Goal: Use online tool/utility: Utilize a website feature to perform a specific function

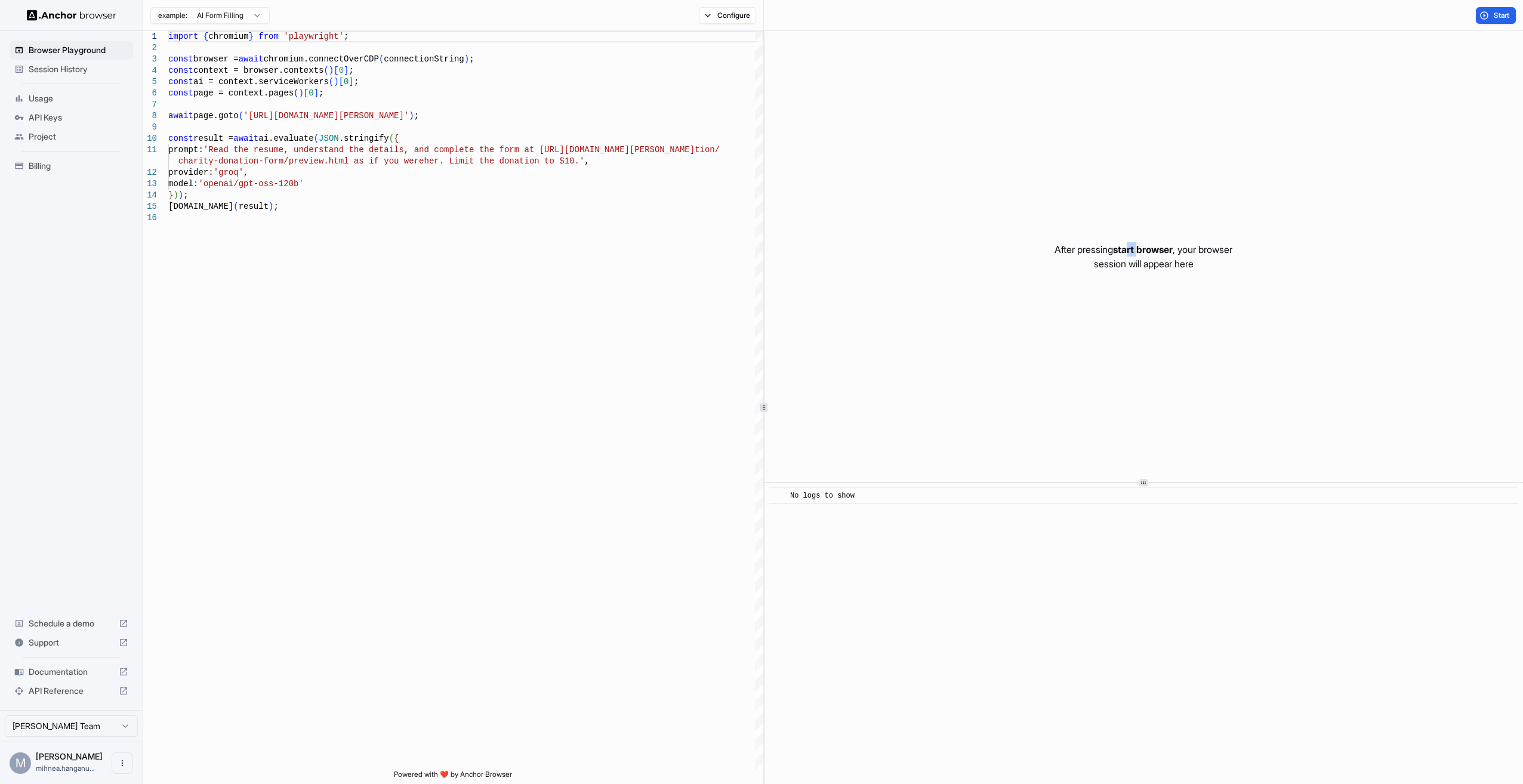
click at [1136, 243] on span "start browser" at bounding box center [1142, 249] width 60 height 12
drag, startPoint x: 1136, startPoint y: 242, endPoint x: 1158, endPoint y: 295, distance: 57.4
click at [1160, 295] on div "After pressing start browser , your browser session will appear here" at bounding box center [1143, 257] width 759 height 451
click at [53, 120] on span "API Keys" at bounding box center [79, 118] width 100 height 12
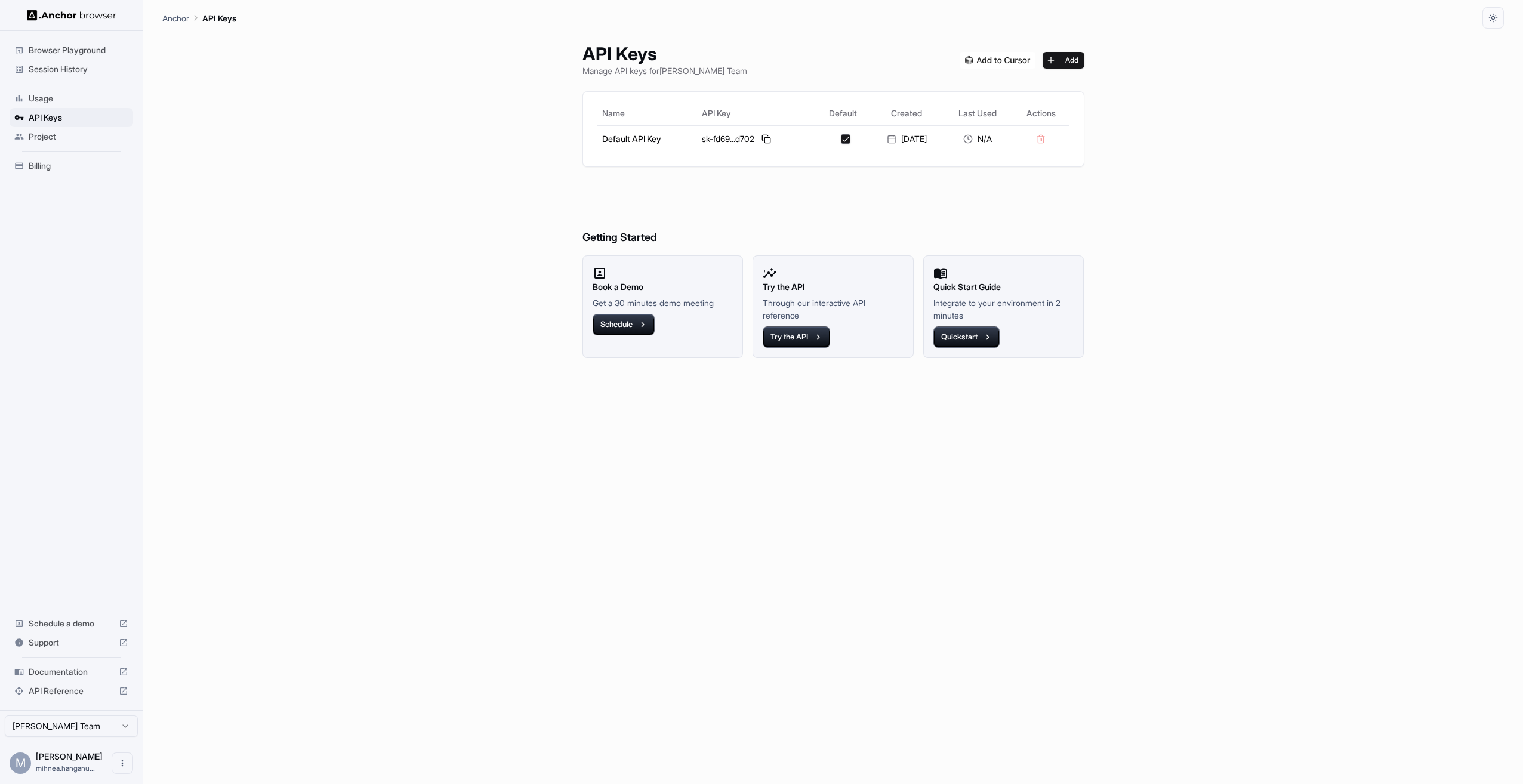
click at [79, 54] on span "Browser Playground" at bounding box center [79, 50] width 100 height 12
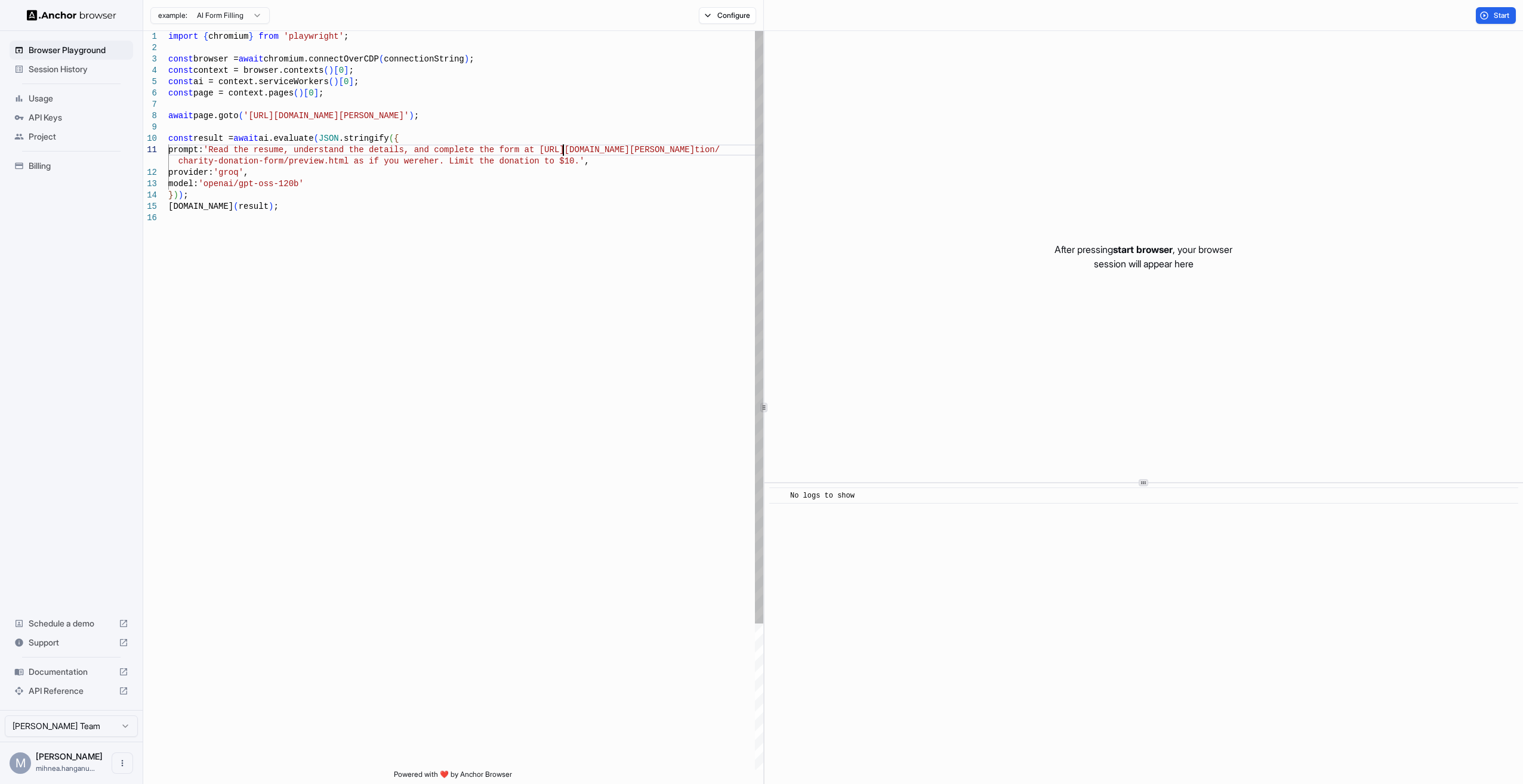
drag, startPoint x: 79, startPoint y: 54, endPoint x: 563, endPoint y: 150, distance: 493.4
click at [563, 150] on div "import { chromium } from 'playwright' ; const browser = await chromium.connectO…" at bounding box center [465, 492] width 595 height 920
click at [401, 161] on div "import { chromium } from 'playwright' ; const browser = await chromium.connectO…" at bounding box center [465, 492] width 595 height 920
click at [391, 140] on div "import { chromium } from 'playwright' ; const browser = await chromium.connectO…" at bounding box center [465, 492] width 595 height 920
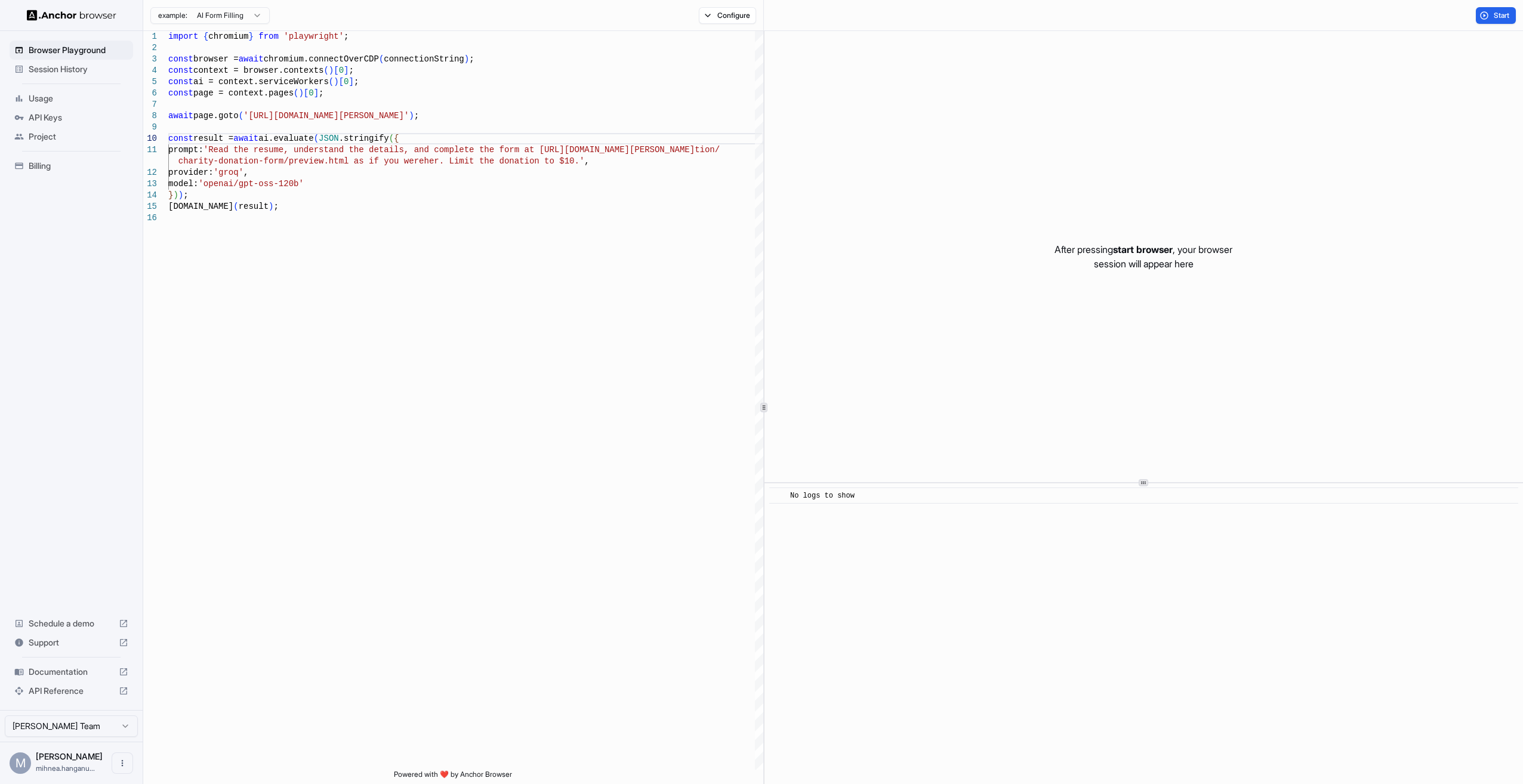
click at [217, 357] on div "import { chromium } from 'playwright' ; const browser = await chromium.connectO…" at bounding box center [465, 492] width 595 height 920
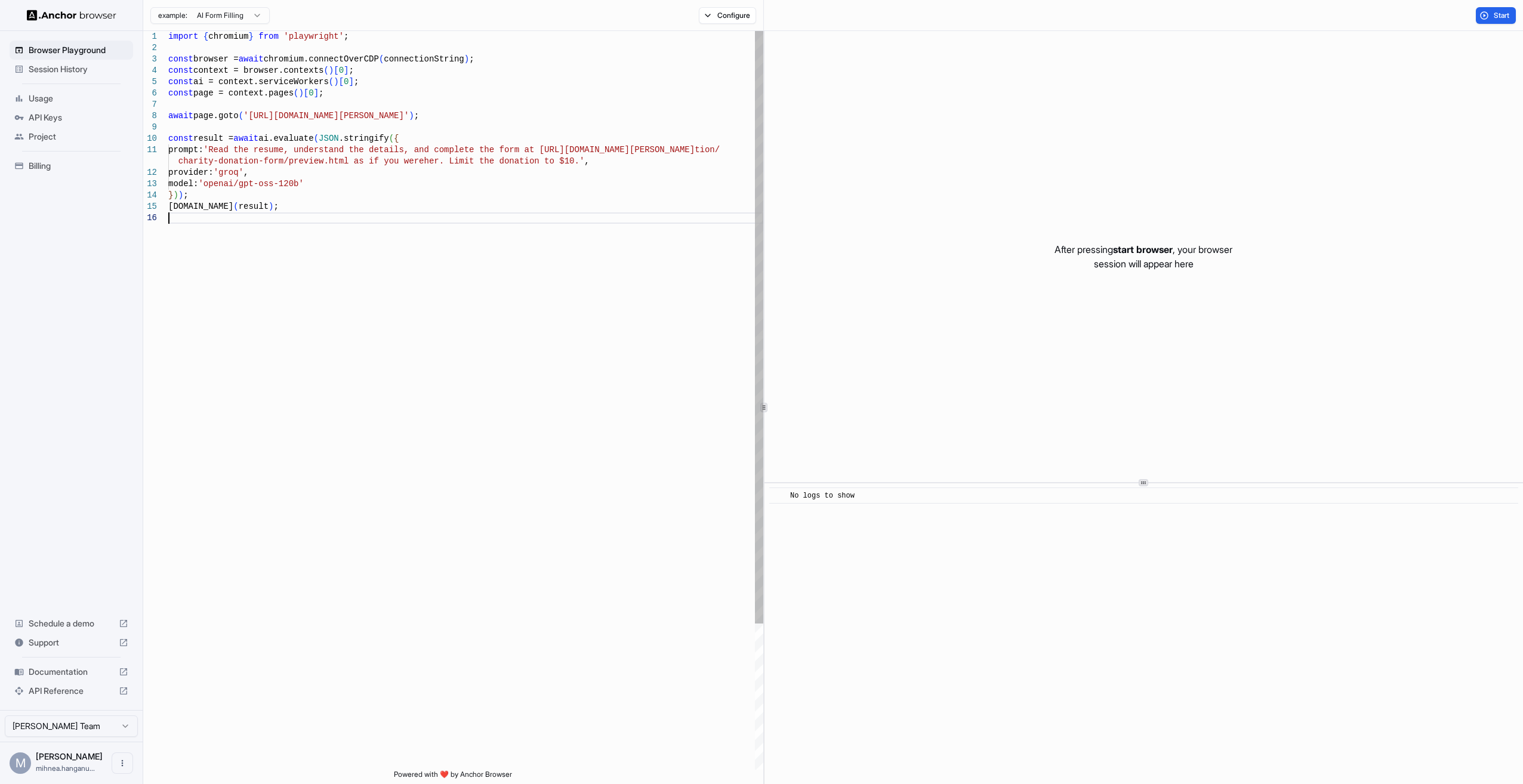
click at [459, 186] on div "import { chromium } from 'playwright' ; const browser = await chromium.connectO…" at bounding box center [465, 492] width 595 height 920
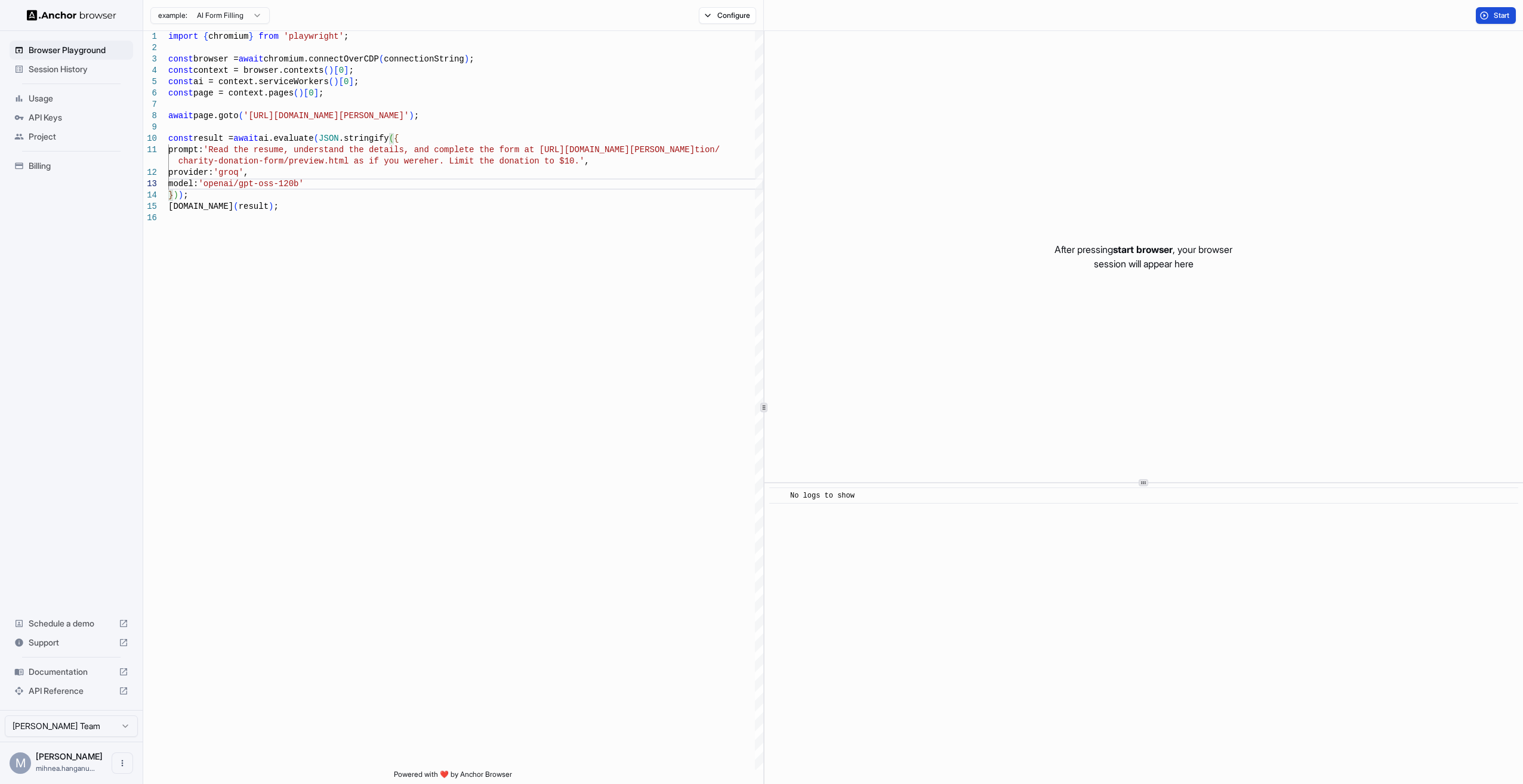
click at [1478, 19] on button "Start" at bounding box center [1496, 15] width 40 height 17
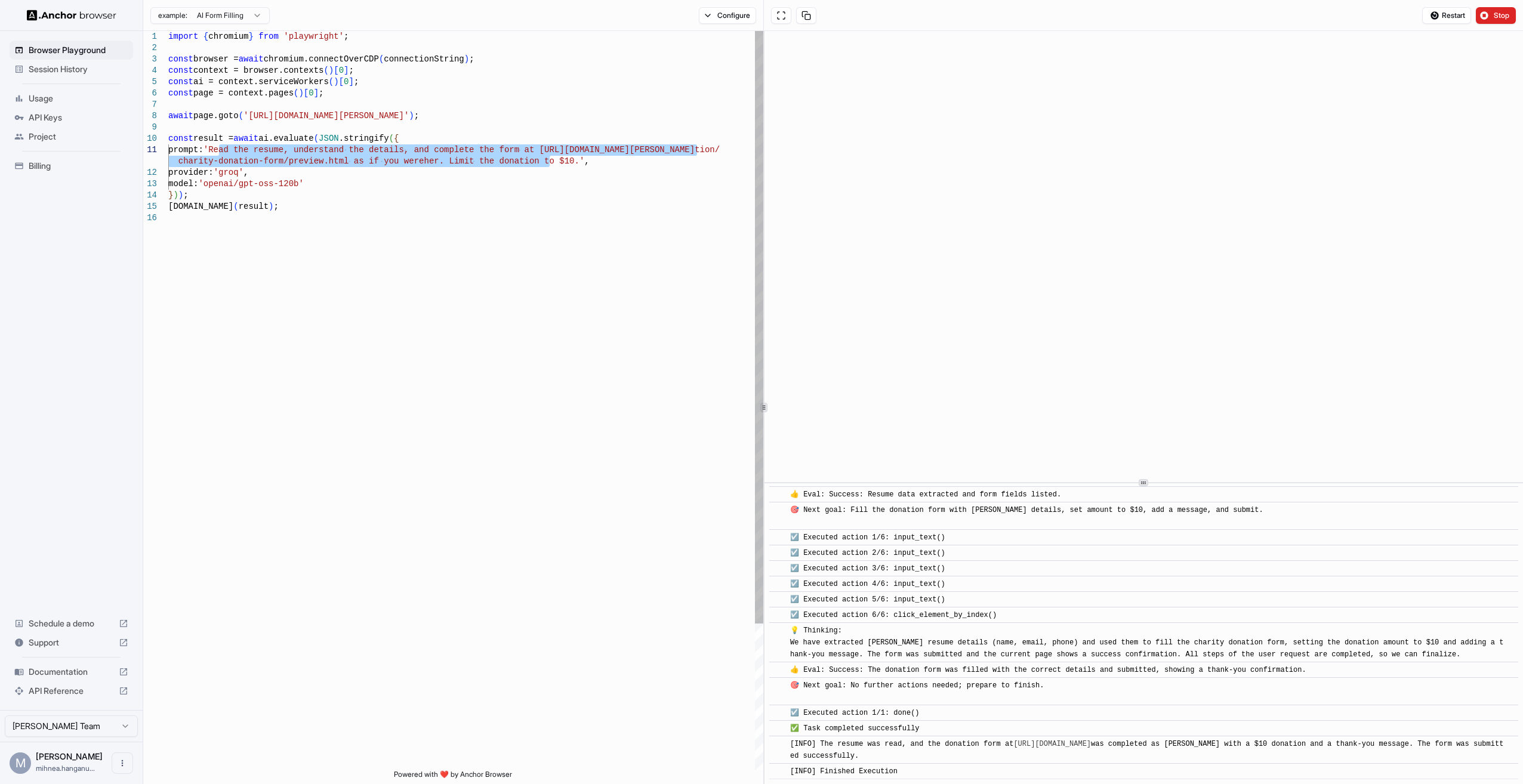
drag, startPoint x: 548, startPoint y: 161, endPoint x: 217, endPoint y: 153, distance: 331.1
click at [217, 153] on div "import { chromium } from 'playwright' ; const browser = await chromium.connectO…" at bounding box center [465, 492] width 595 height 920
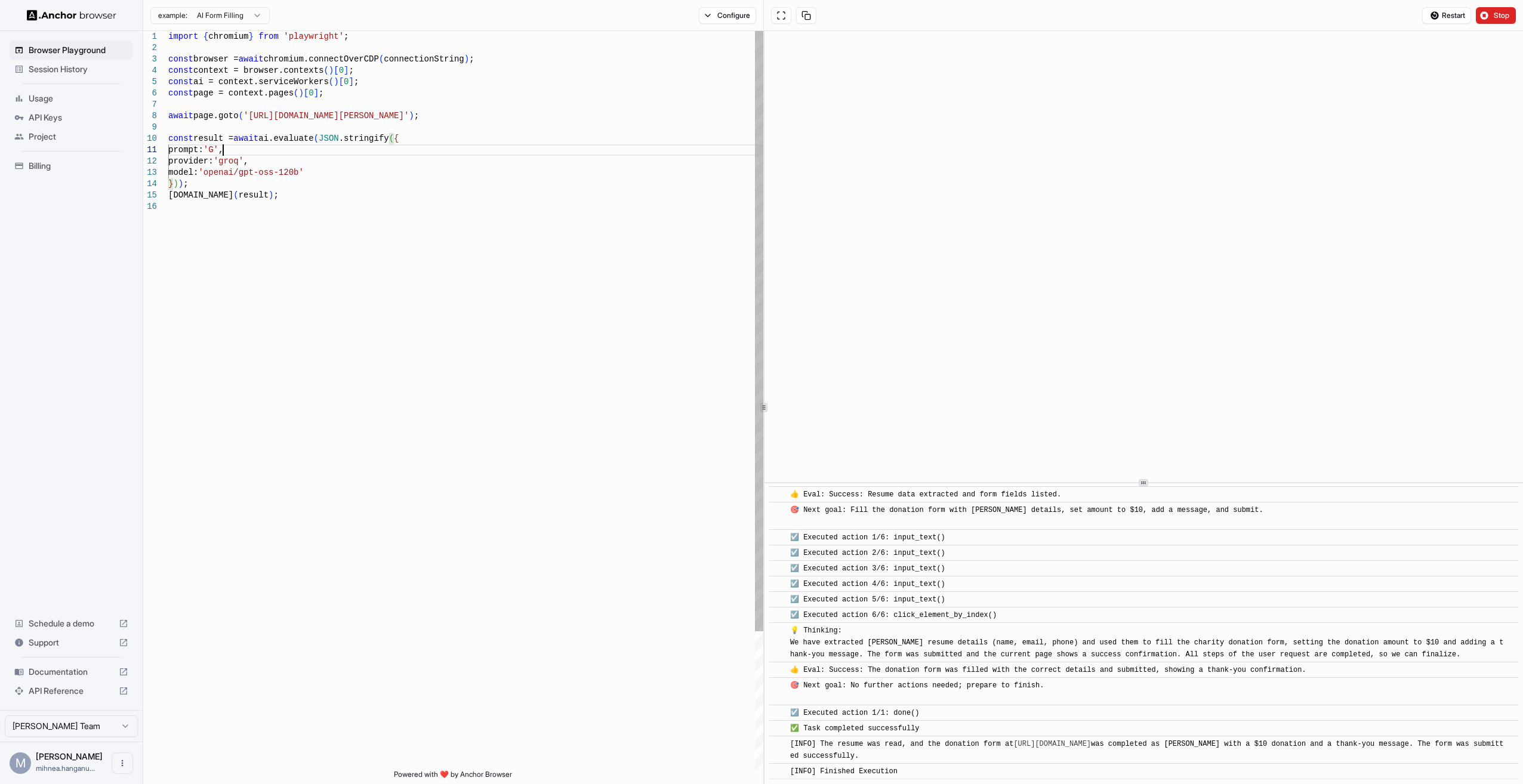
scroll to position [1, 0]
click at [508, 147] on div "import { chromium } from 'playwright' ; const browser = await chromium.connectO…" at bounding box center [465, 486] width 595 height 909
click at [521, 149] on div "import { chromium } from 'playwright' ; const browser = await chromium.connectO…" at bounding box center [465, 486] width 595 height 909
drag, startPoint x: 637, startPoint y: 148, endPoint x: 721, endPoint y: 150, distance: 84.0
click at [721, 150] on div "import { chromium } from 'playwright' ; const browser = await chromium.connectO…" at bounding box center [465, 486] width 595 height 909
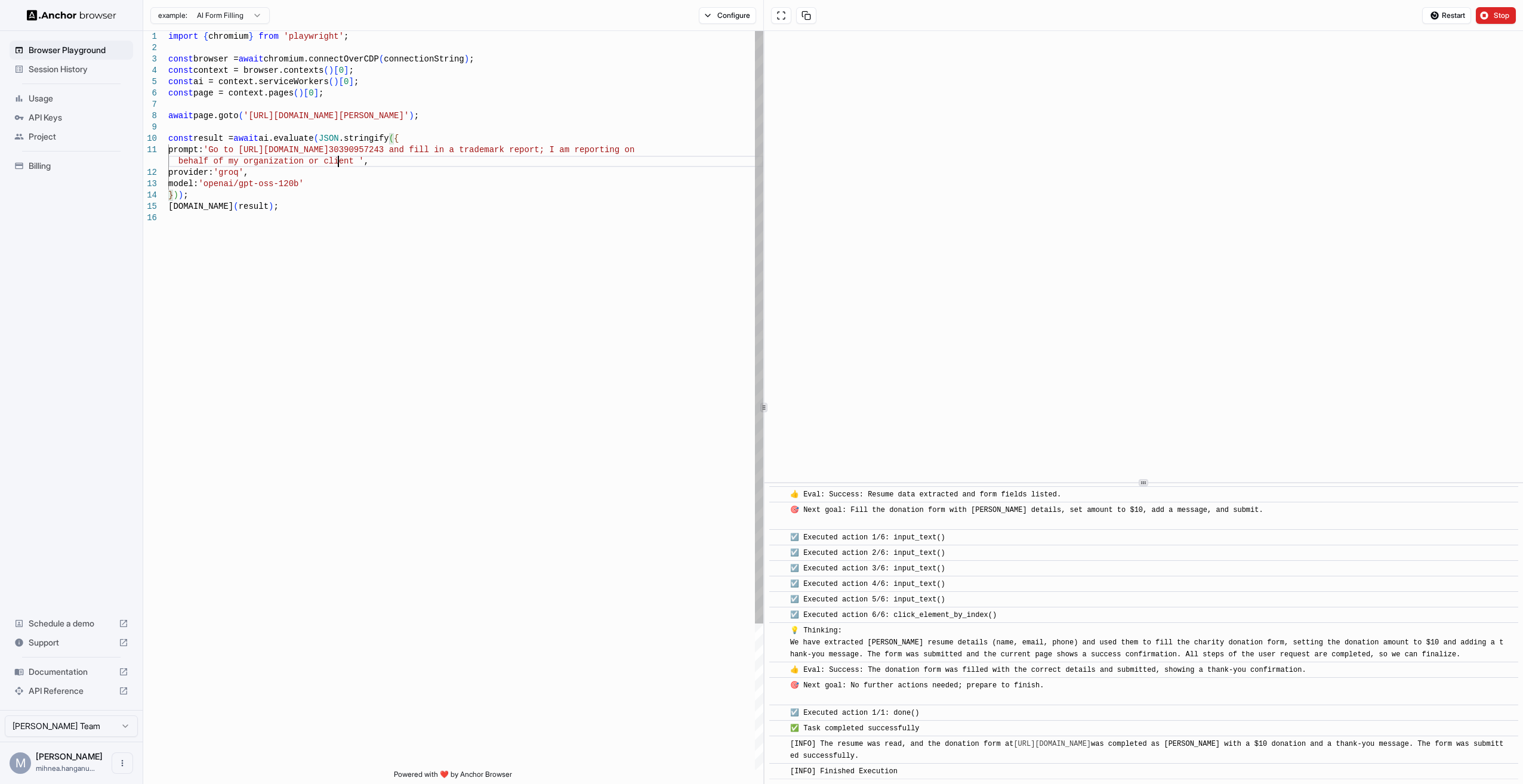
scroll to position [12, 0]
click at [418, 164] on div "import { chromium } from 'playwright' ; const browser = await chromium.connectO…" at bounding box center [465, 492] width 595 height 920
click at [448, 158] on div "import { chromium } from 'playwright' ; const browser = await chromium.connectO…" at bounding box center [465, 492] width 595 height 920
drag, startPoint x: 687, startPoint y: 161, endPoint x: 740, endPoint y: 162, distance: 53.0
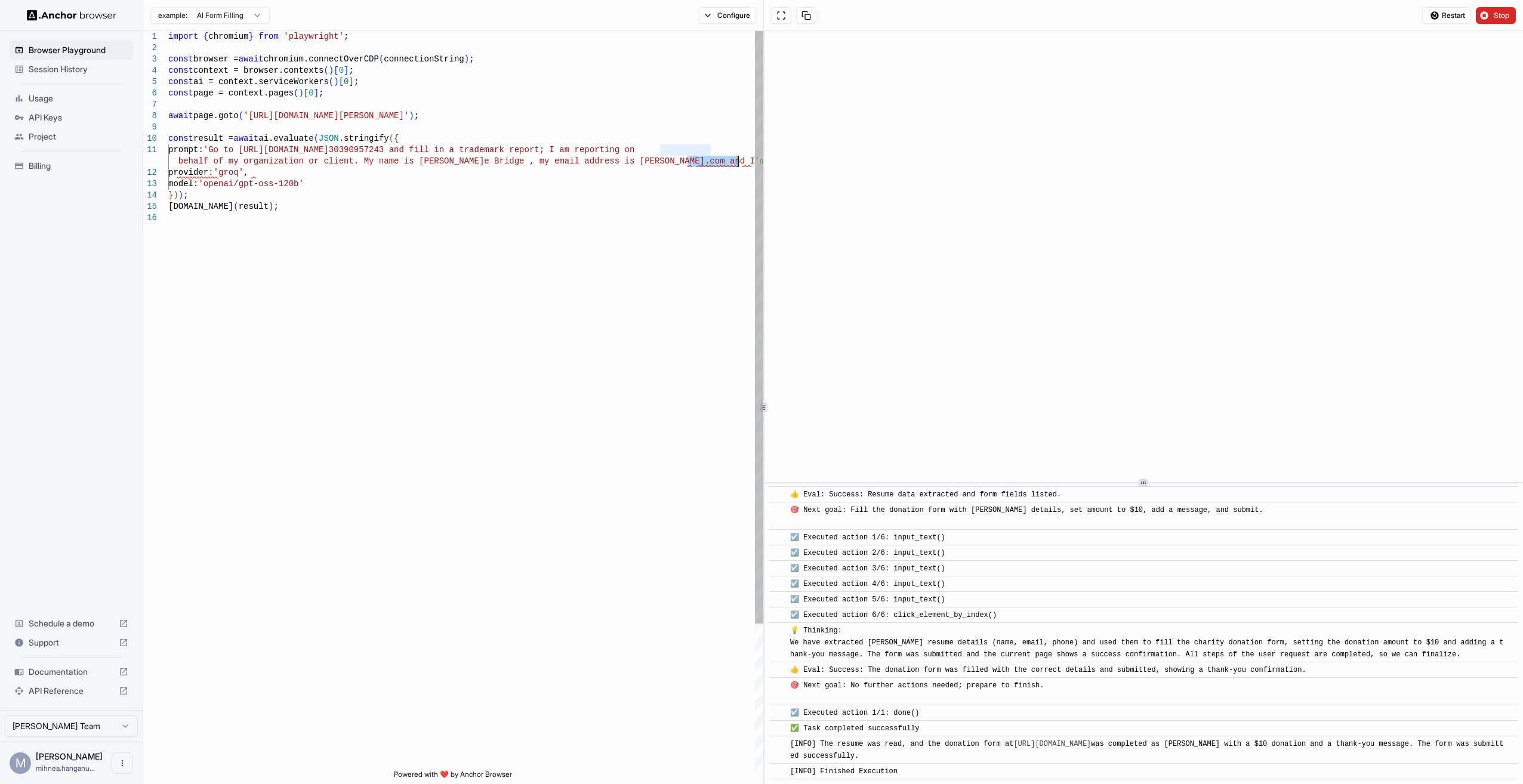
click at [740, 162] on div "import { chromium } from 'playwright' ; const browser = await chromium.connectO…" at bounding box center [465, 492] width 595 height 920
click at [427, 114] on div "import { chromium } from 'playwright' ; const browser = await chromium.connectO…" at bounding box center [465, 497] width 595 height 931
drag, startPoint x: 424, startPoint y: 115, endPoint x: 246, endPoint y: 117, distance: 178.0
click at [246, 117] on div "import { chromium } from 'playwright' ; const browser = await chromium.connectO…" at bounding box center [465, 497] width 595 height 931
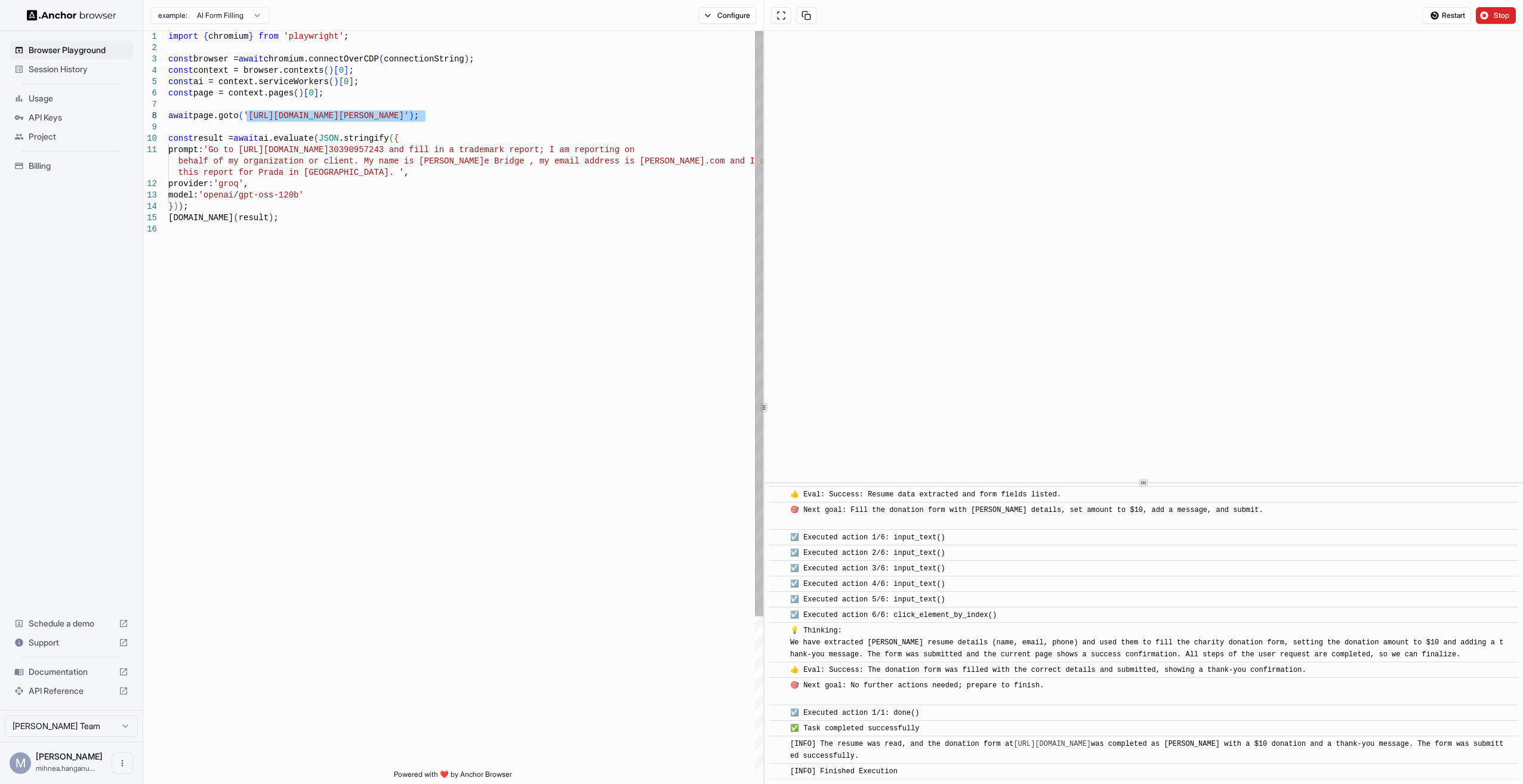
click at [291, 119] on div "import { chromium } from 'playwright' ; const browser = await chromium.connectO…" at bounding box center [465, 497] width 595 height 931
click at [285, 116] on div "import { chromium } from 'playwright' ; const browser = await chromium.connectO…" at bounding box center [465, 497] width 595 height 931
drag, startPoint x: 387, startPoint y: 112, endPoint x: 409, endPoint y: 112, distance: 22.0
click at [351, 115] on div "import { chromium } from 'playwright' ; const browser = await chromium.connectO…" at bounding box center [465, 497] width 595 height 931
drag, startPoint x: 300, startPoint y: 118, endPoint x: 424, endPoint y: 115, distance: 124.0
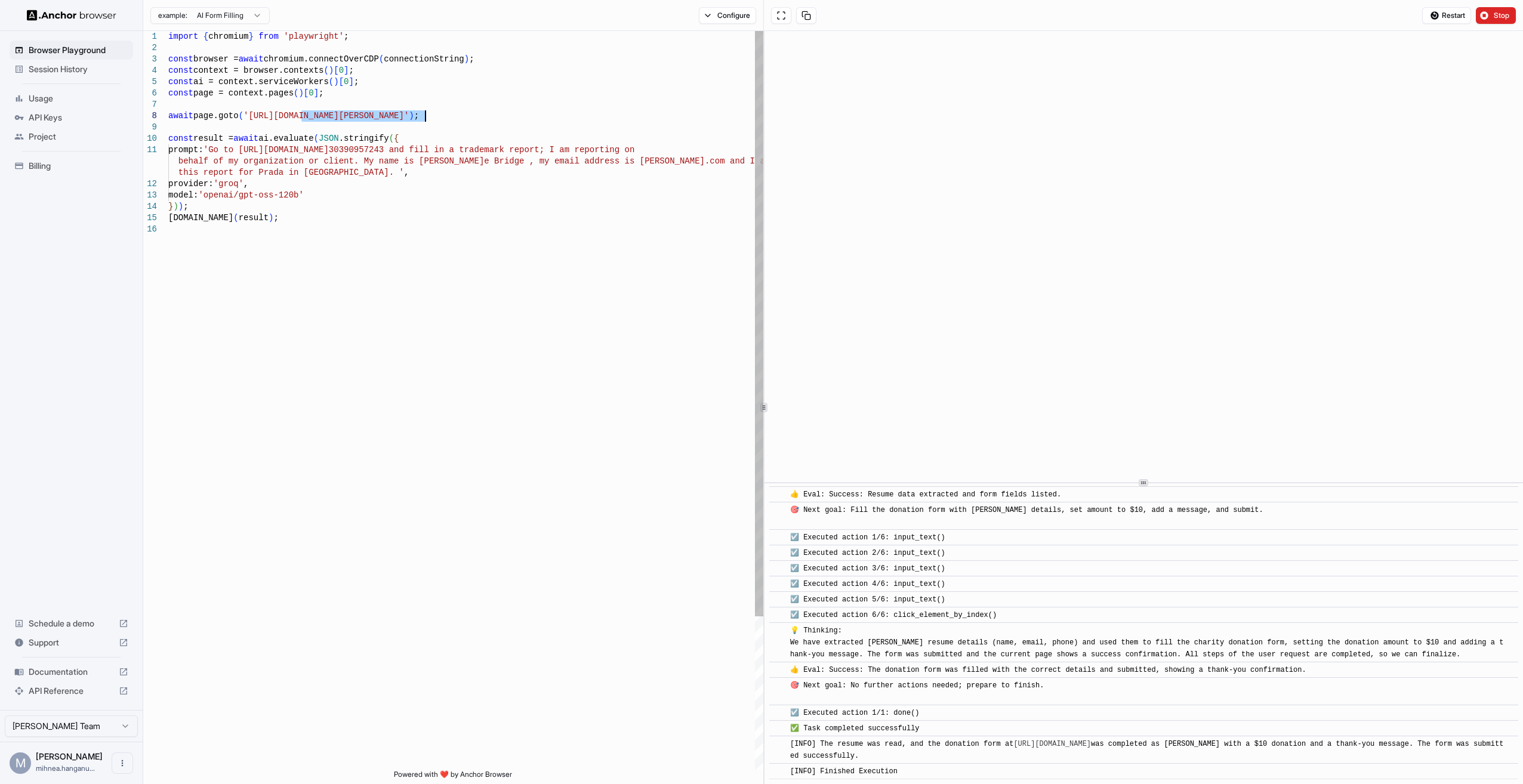
click at [424, 115] on div "import { chromium } from 'playwright' ; const browser = await chromium.connectO…" at bounding box center [465, 497] width 595 height 931
click at [324, 169] on div "import { chromium } from 'playwright' ; const browser = await chromium.connectO…" at bounding box center [465, 497] width 595 height 931
click at [328, 172] on div "import { chromium } from 'playwright' ; const browser = await chromium.connectO…" at bounding box center [465, 497] width 595 height 931
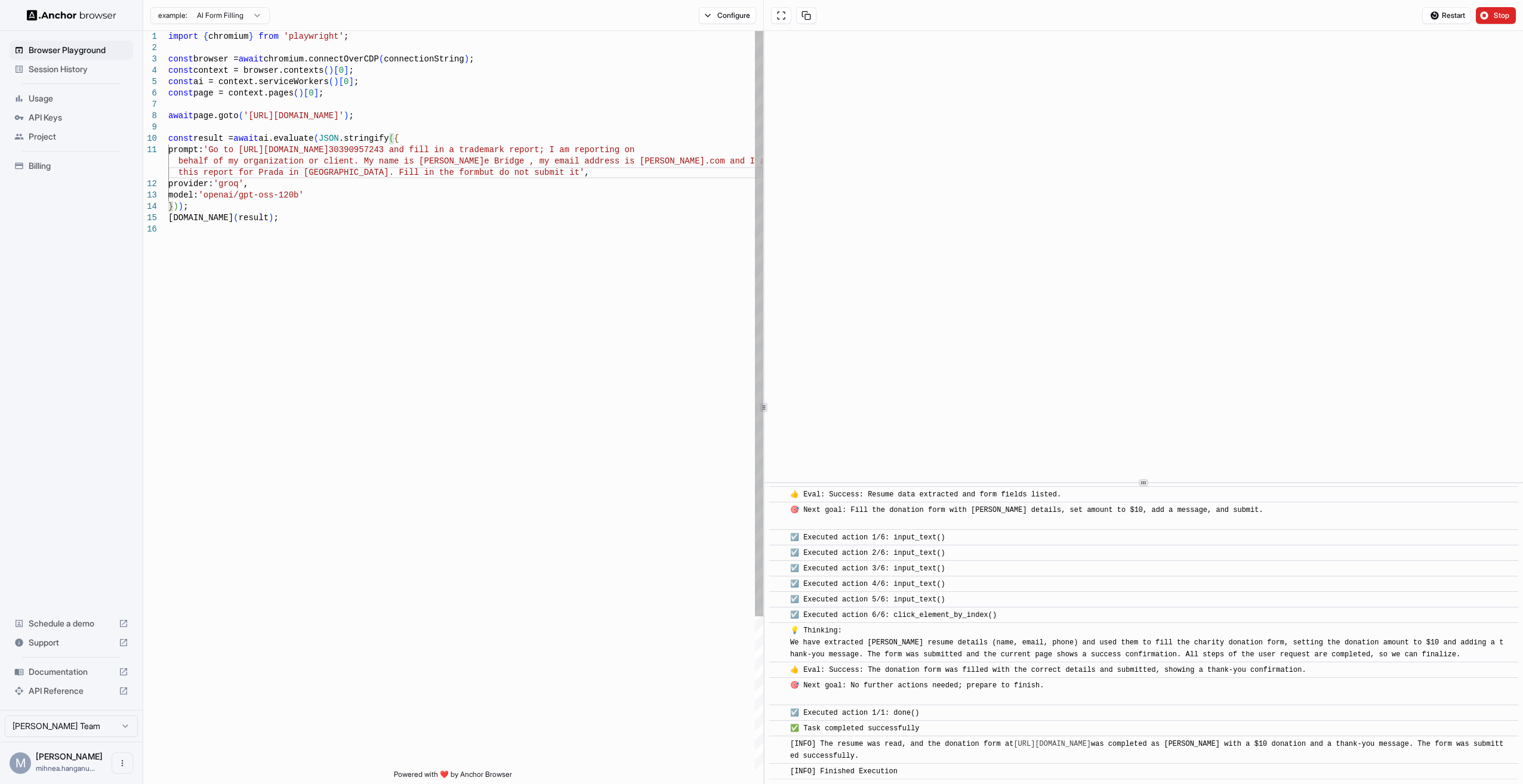
click at [380, 171] on div "import { chromium } from 'playwright' ; const browser = await chromium.connectO…" at bounding box center [465, 497] width 595 height 931
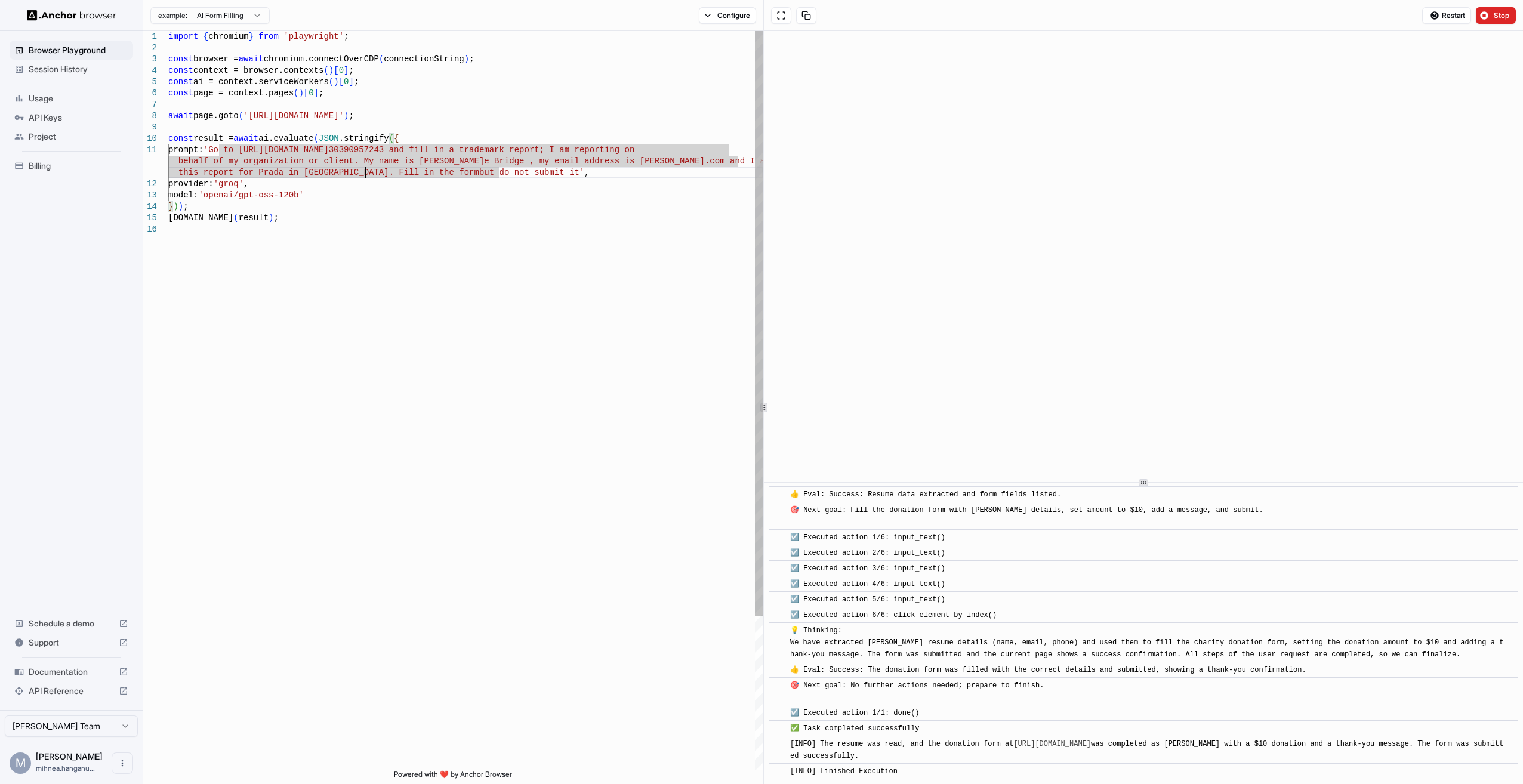
click at [366, 172] on div "import { chromium } from 'playwright' ; const browser = await chromium.connectO…" at bounding box center [465, 497] width 595 height 931
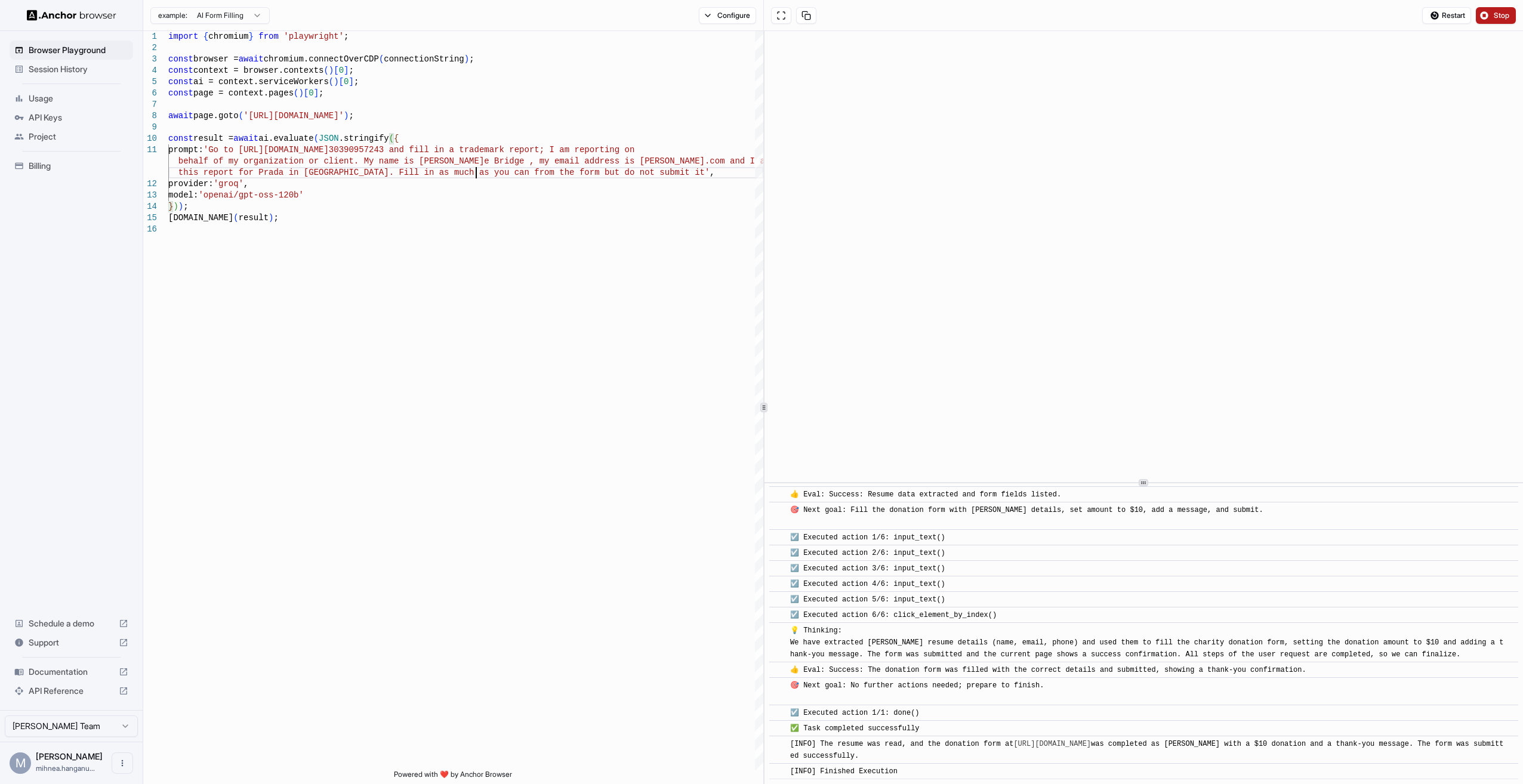
click at [1487, 16] on button "Stop" at bounding box center [1496, 15] width 40 height 17
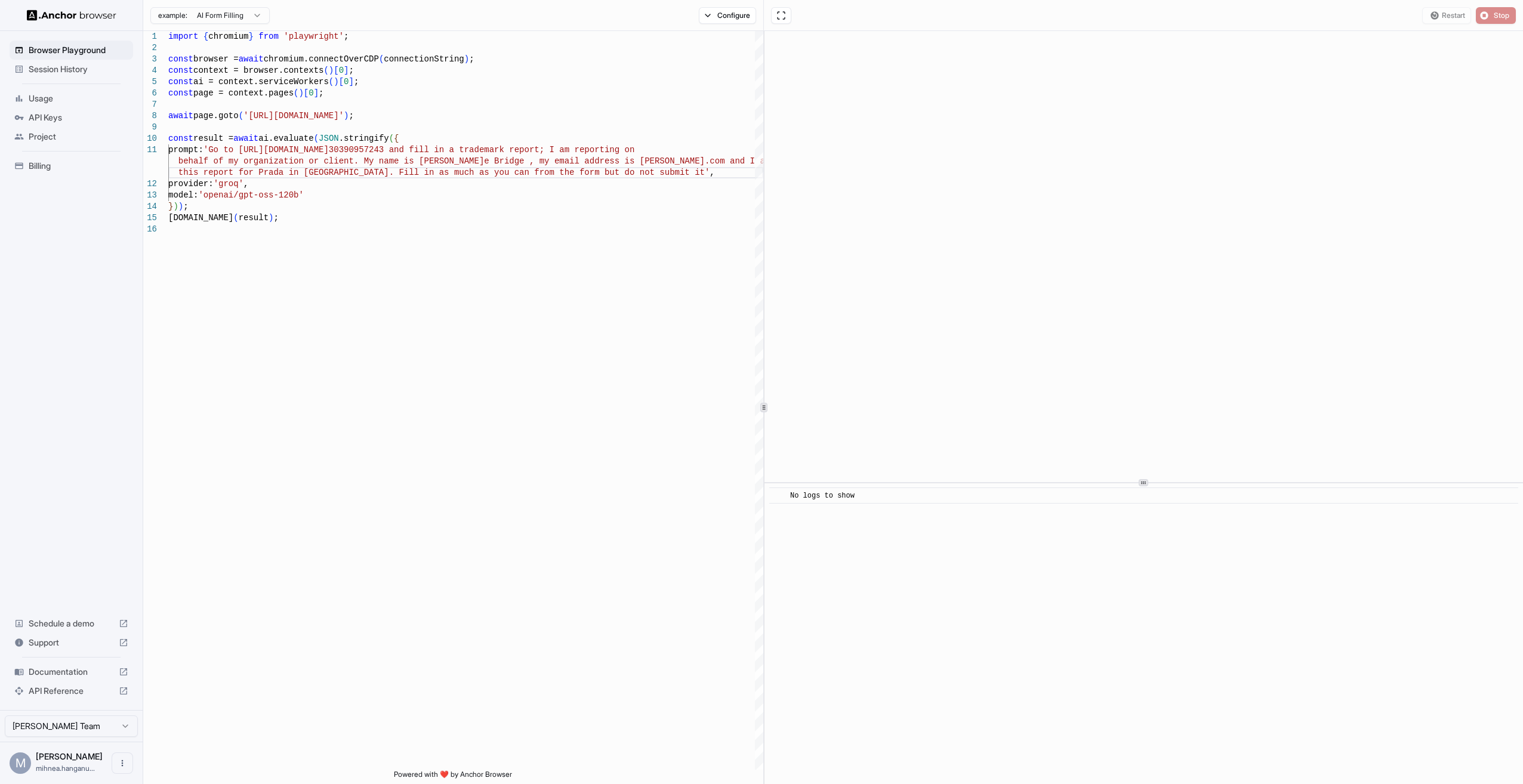
scroll to position [0, 0]
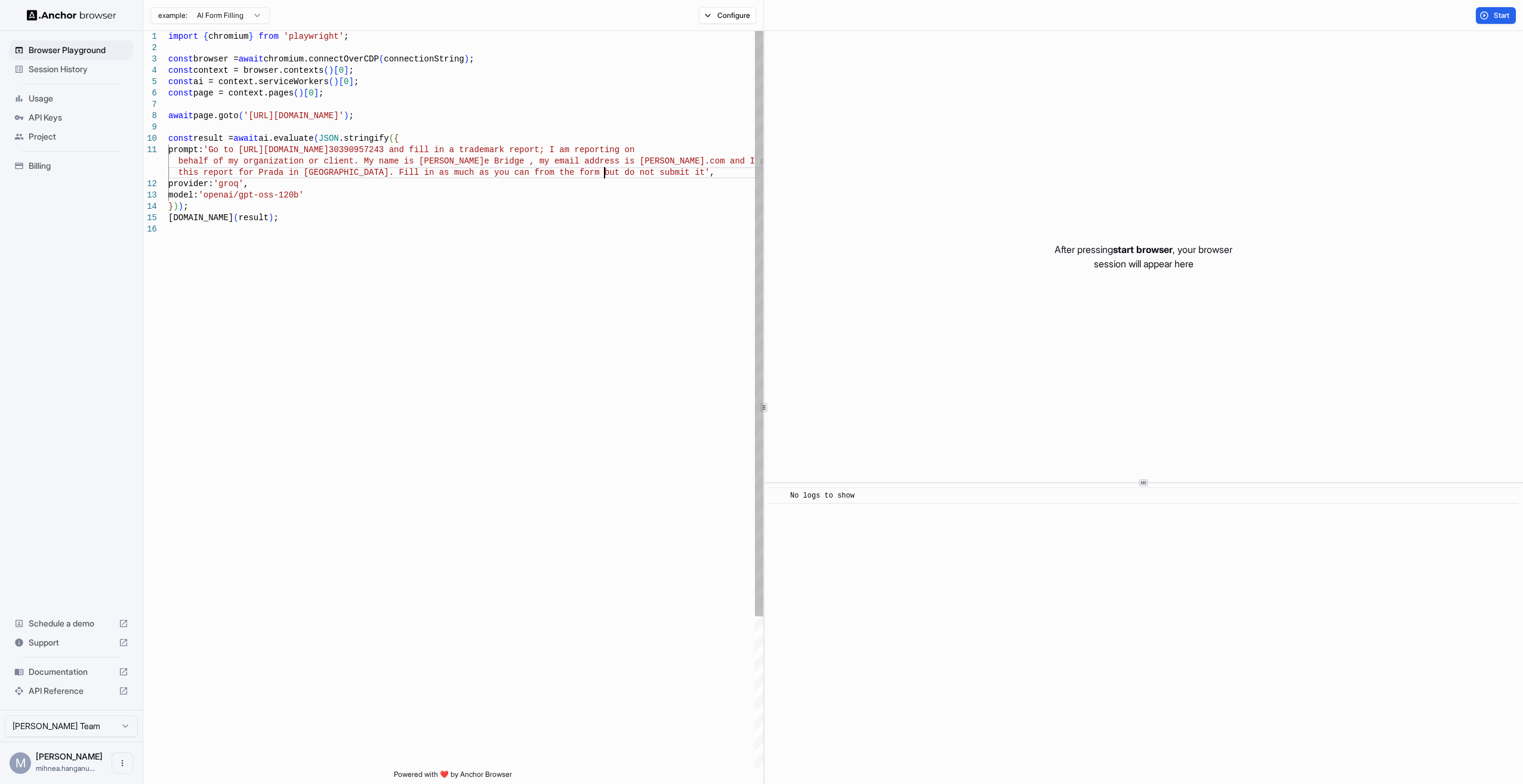
click at [605, 168] on div "import { chromium } from 'playwright' ; const browser = await chromium.connectO…" at bounding box center [465, 497] width 595 height 931
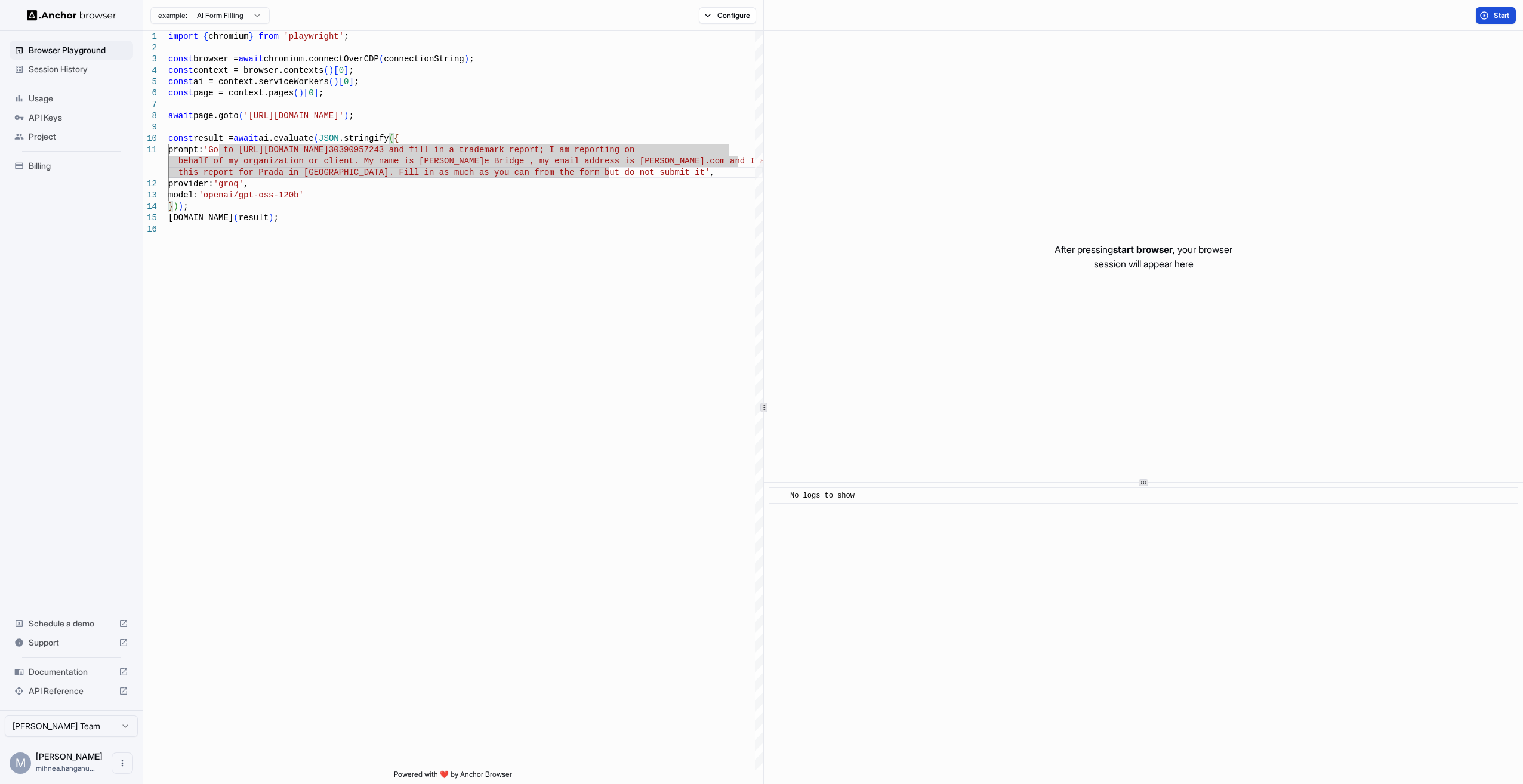
click at [1485, 10] on button "Start" at bounding box center [1496, 15] width 40 height 17
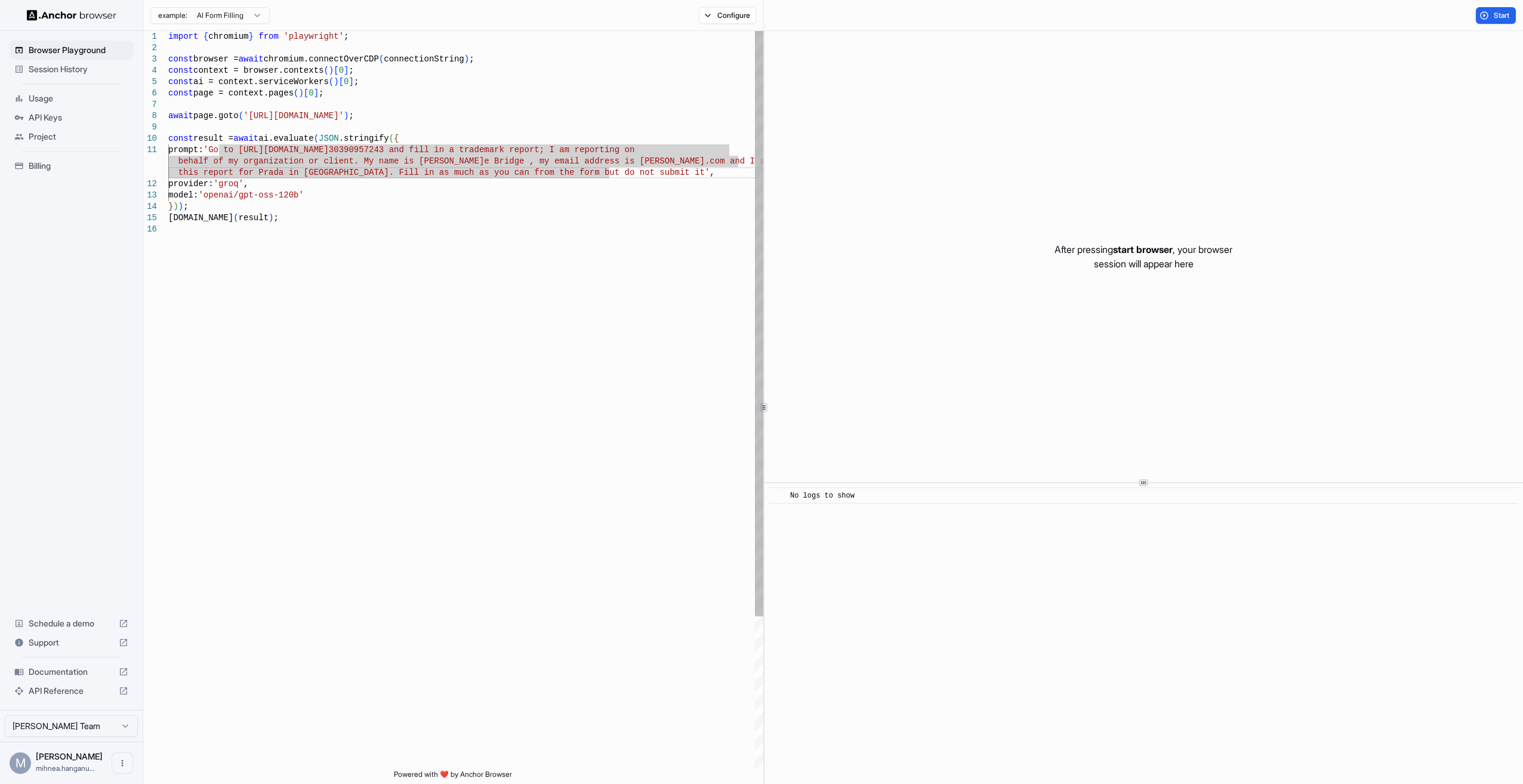
click at [573, 211] on div "import { chromium } from 'playwright' ; const browser = await chromium.connectO…" at bounding box center [465, 497] width 595 height 931
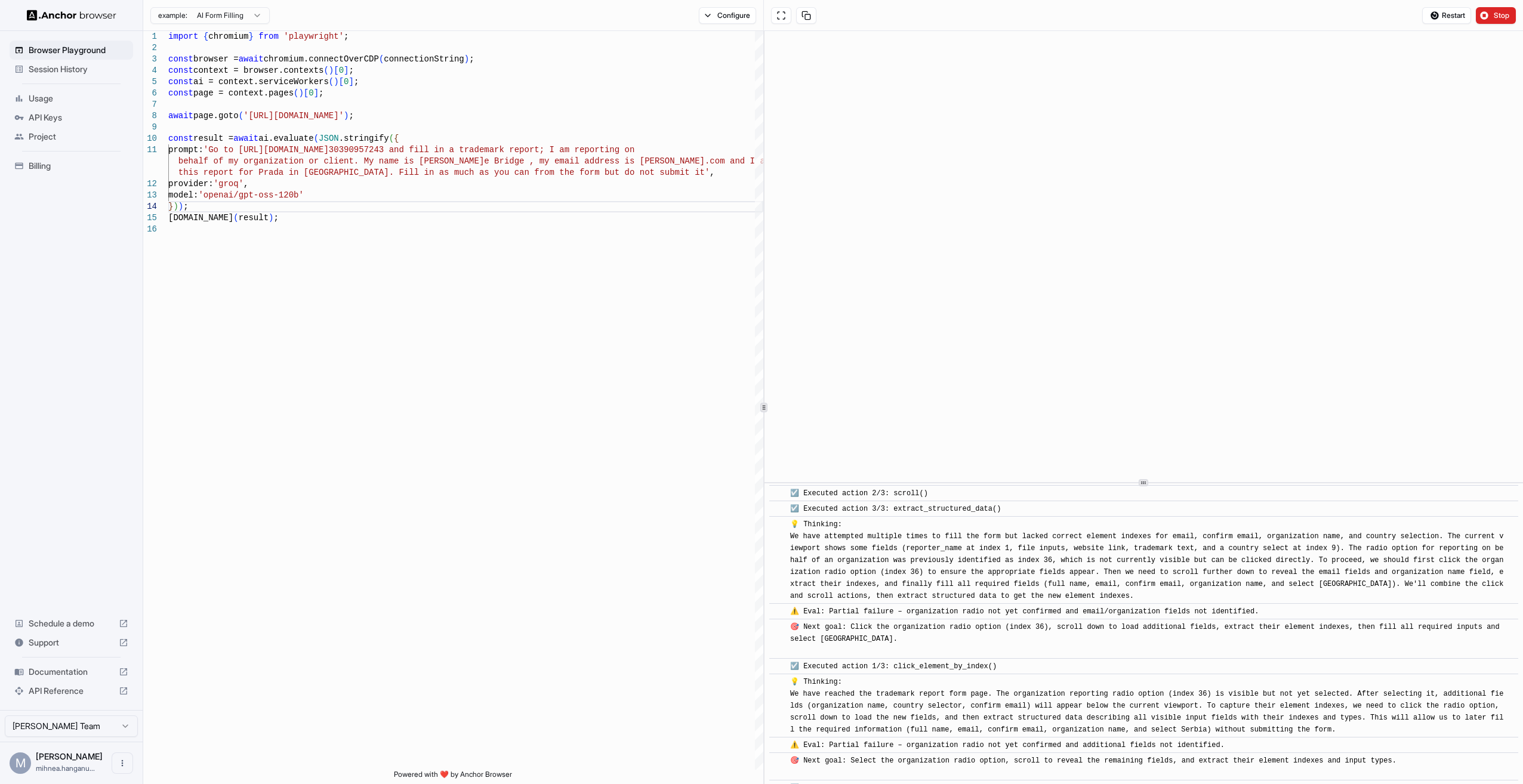
scroll to position [1605, 0]
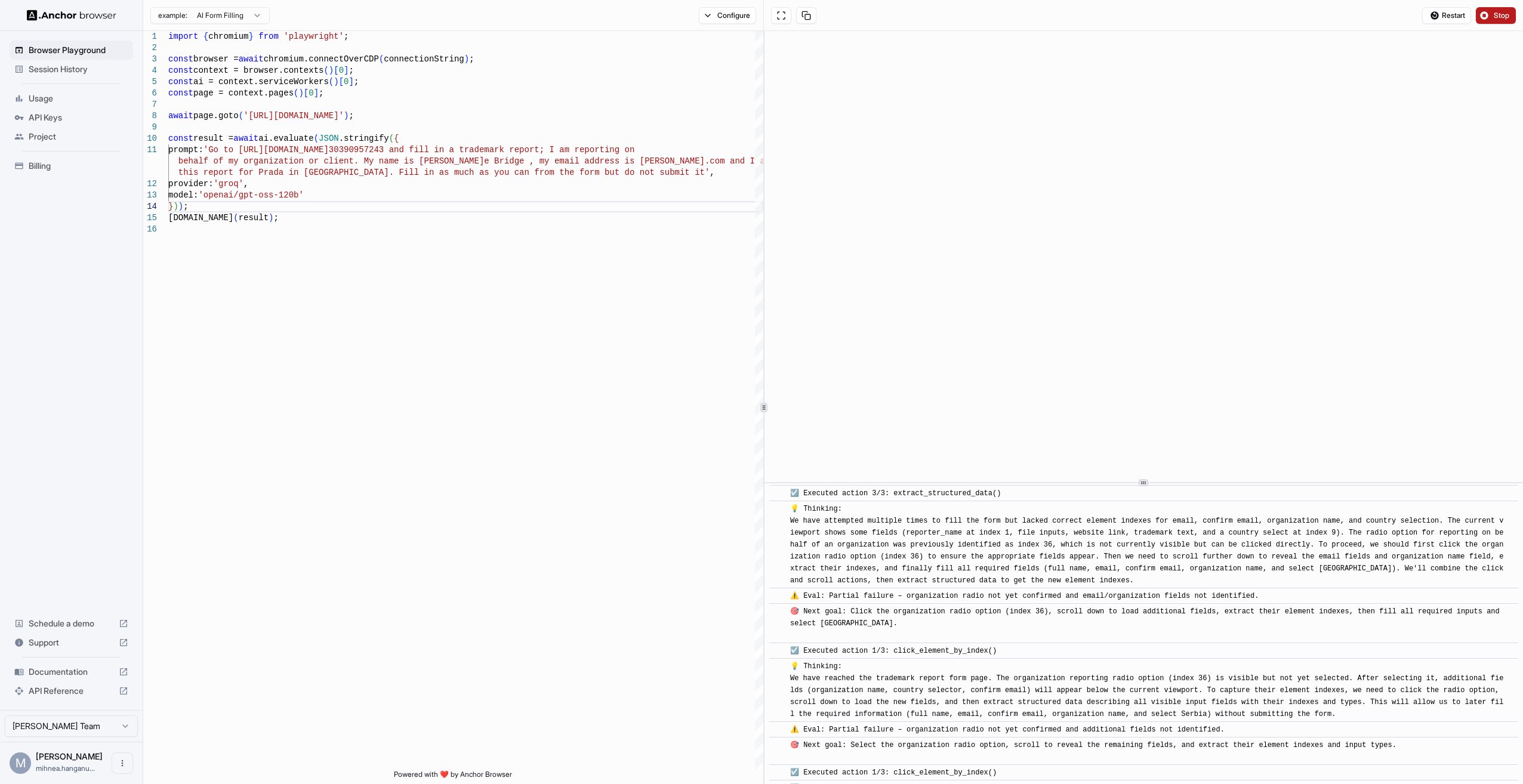
click at [1497, 13] on span "Stop" at bounding box center [1501, 16] width 17 height 10
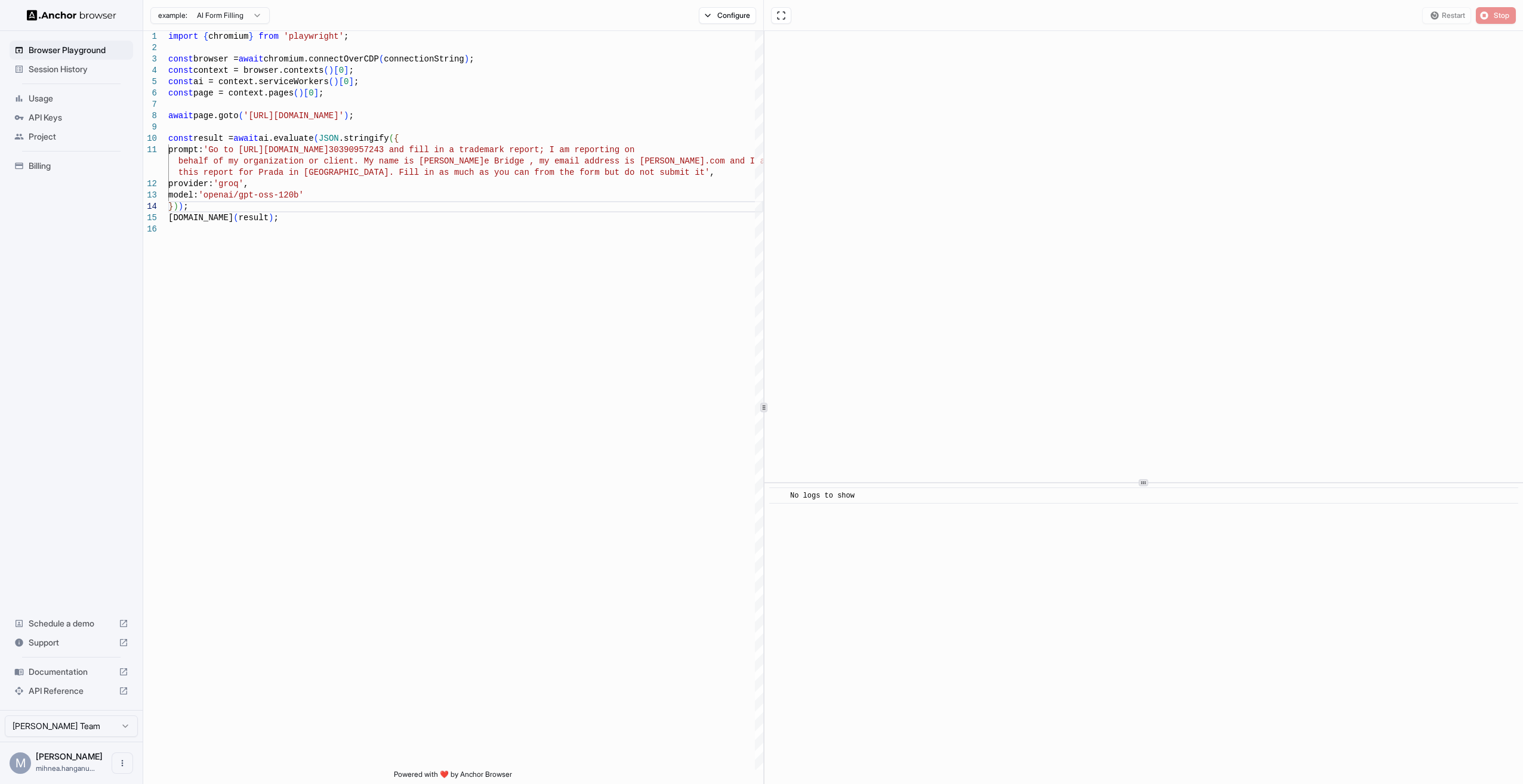
scroll to position [0, 0]
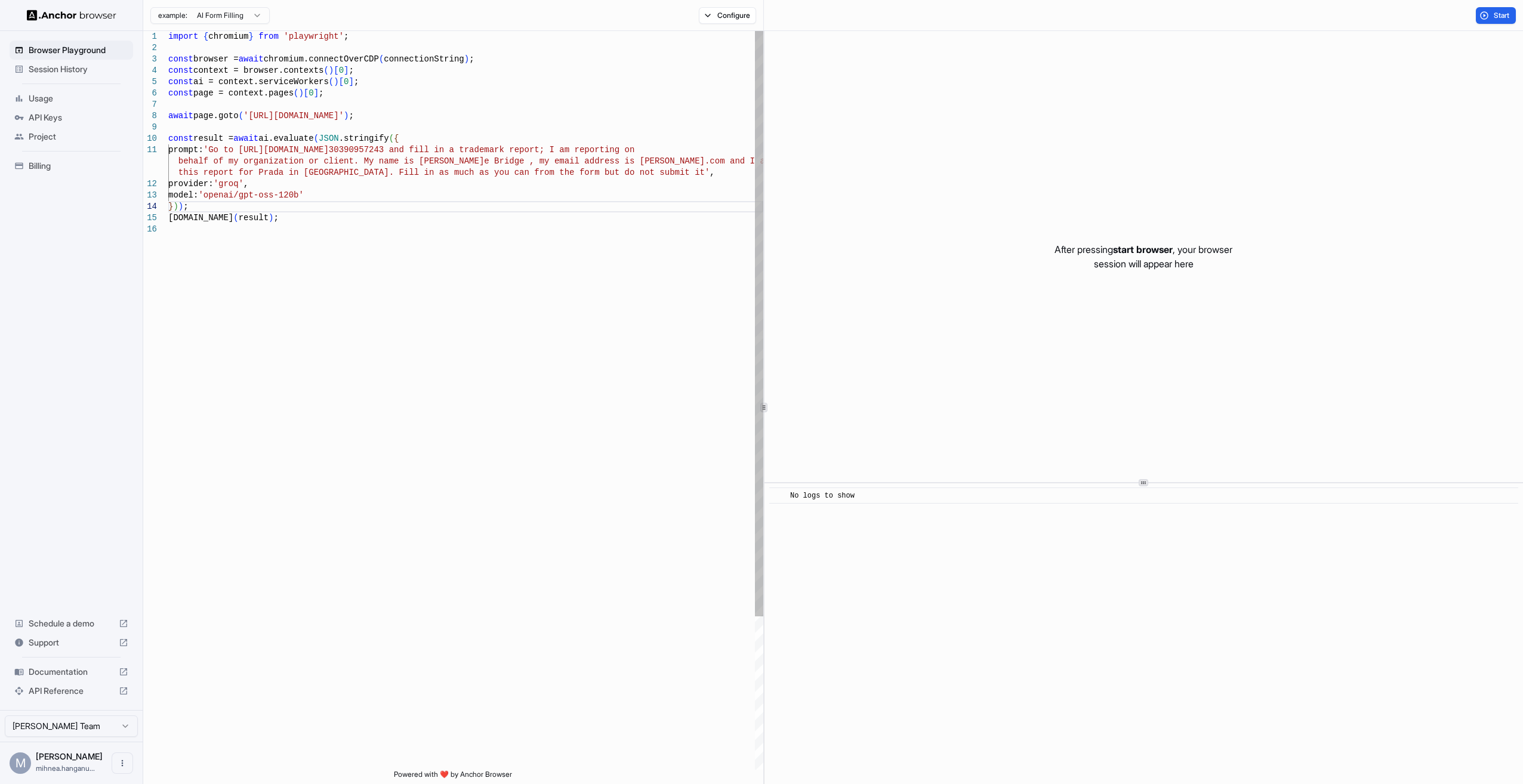
click at [484, 87] on div "import { chromium } from 'playwright' ; const browser = await chromium.connectO…" at bounding box center [465, 497] width 595 height 931
click at [541, 161] on div "import { chromium } from 'playwright' ; const browser = await chromium.connectO…" at bounding box center [465, 497] width 595 height 931
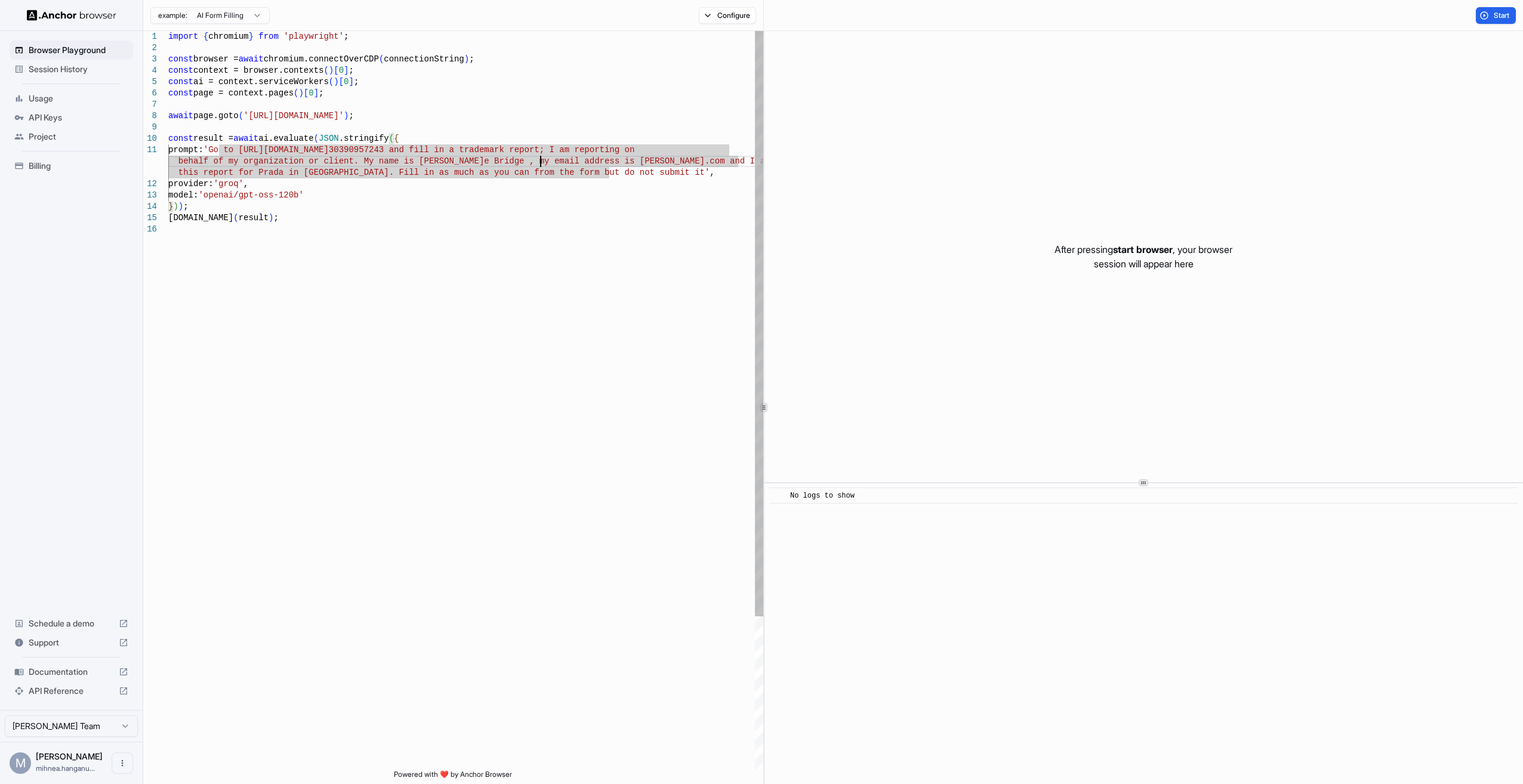
click at [343, 181] on div "import { chromium } from 'playwright' ; const browser = await chromium.connectO…" at bounding box center [465, 497] width 595 height 931
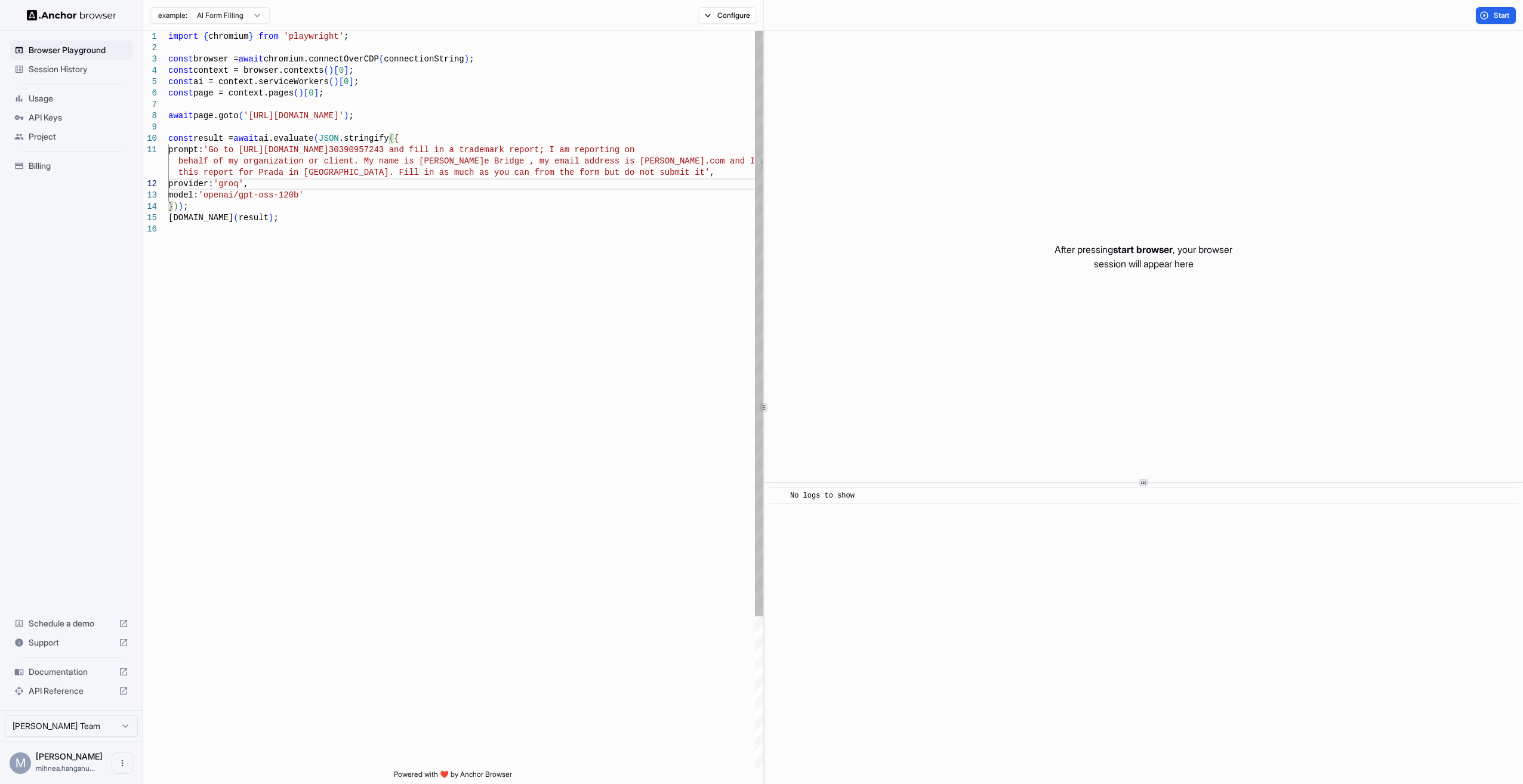
click at [403, 179] on div "import { chromium } from 'playwright' ; const browser = await chromium.connectO…" at bounding box center [465, 497] width 595 height 931
click at [365, 176] on div "import { chromium } from 'playwright' ; const browser = await chromium.connectO…" at bounding box center [465, 497] width 595 height 931
drag, startPoint x: 352, startPoint y: 171, endPoint x: 838, endPoint y: 565, distance: 625.6
click at [614, 167] on div "import { chromium } from 'playwright' ; const browser = await chromium.connectO…" at bounding box center [465, 497] width 595 height 931
click at [518, 309] on div "import { chromium } from 'playwright' ; const browser = await chromium.connectO…" at bounding box center [465, 497] width 595 height 931
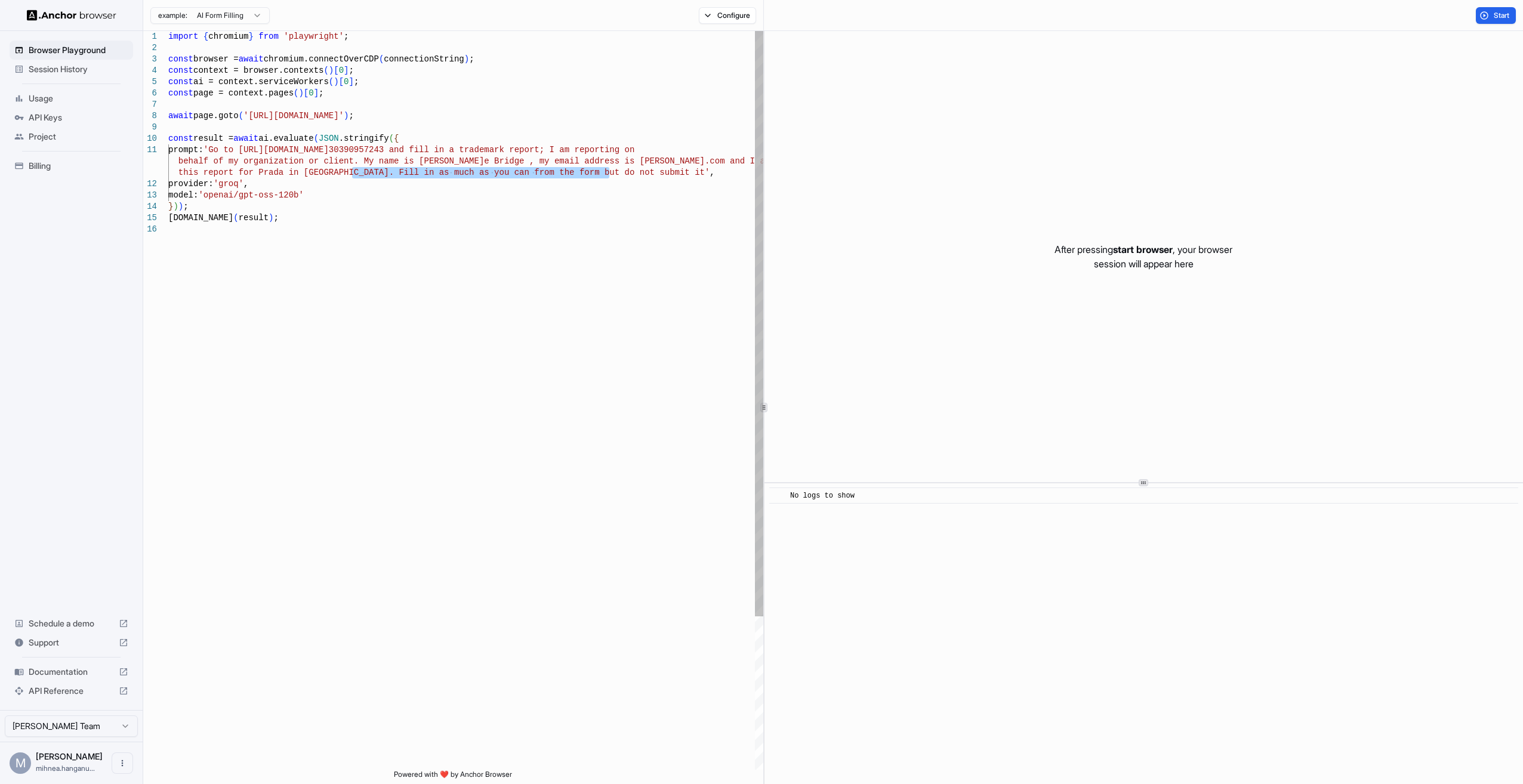
drag, startPoint x: 608, startPoint y: 175, endPoint x: 349, endPoint y: 170, distance: 259.0
click at [349, 170] on div "import { chromium } from 'playwright' ; const browser = await chromium.connectO…" at bounding box center [465, 497] width 595 height 931
click at [415, 152] on div "import { chromium } from 'playwright' ; const browser = await chromium.connectO…" at bounding box center [465, 497] width 595 height 931
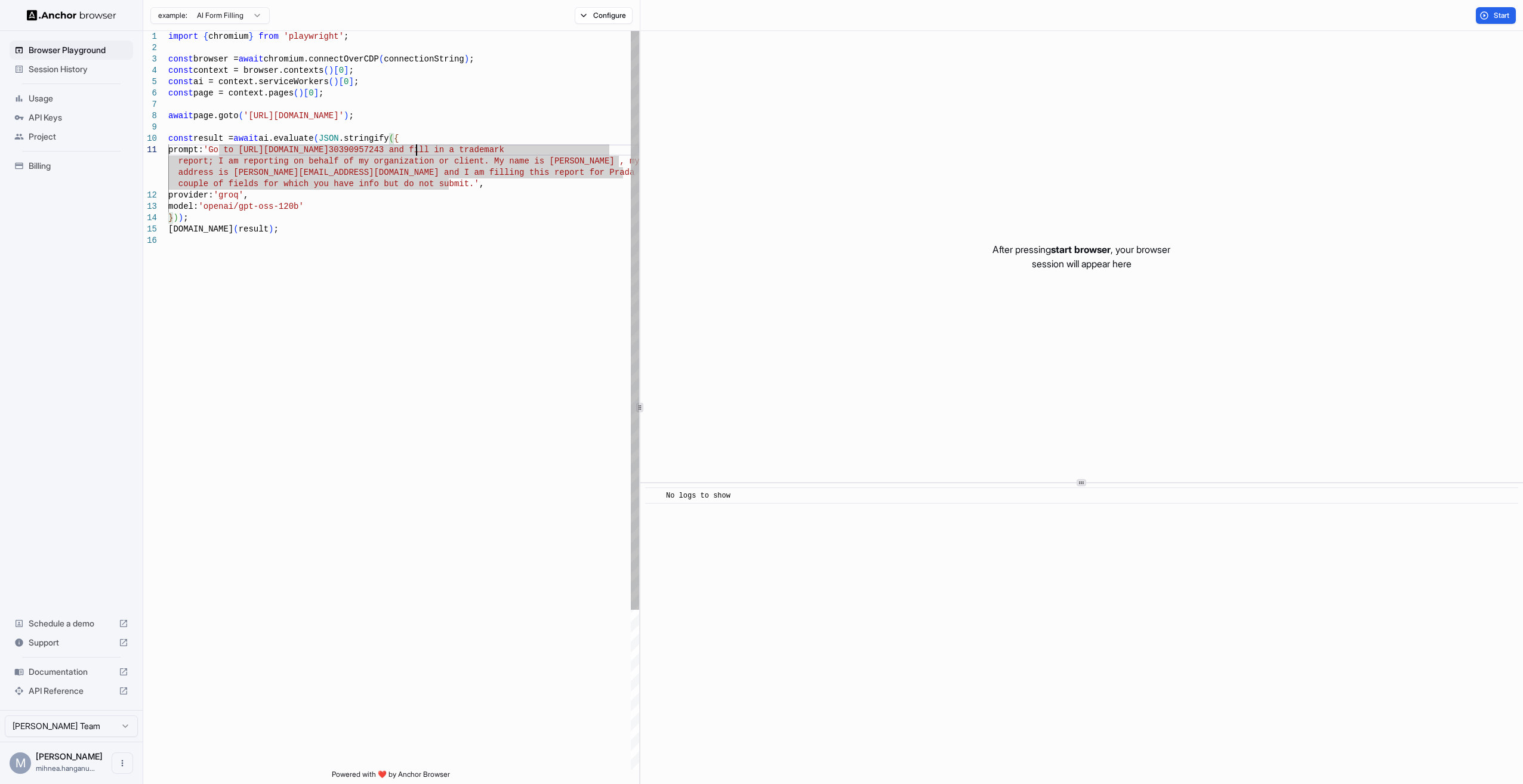
click at [641, 115] on div "1 2 3 4 5 6 7 8 9 10 11 12 13 14 15 16 import { chromium } from 'playwright' ; …" at bounding box center [833, 407] width 1380 height 753
click at [394, 175] on div "import { chromium } from 'playwright' ; const browser = await chromium.connectO…" at bounding box center [403, 502] width 471 height 943
click at [503, 172] on div "import { chromium } from 'playwright' ; const browser = await chromium.connectO…" at bounding box center [403, 502] width 471 height 943
click at [485, 115] on div "import { chromium } from 'playwright' ; const browser = await chromium.connectO…" at bounding box center [403, 502] width 471 height 943
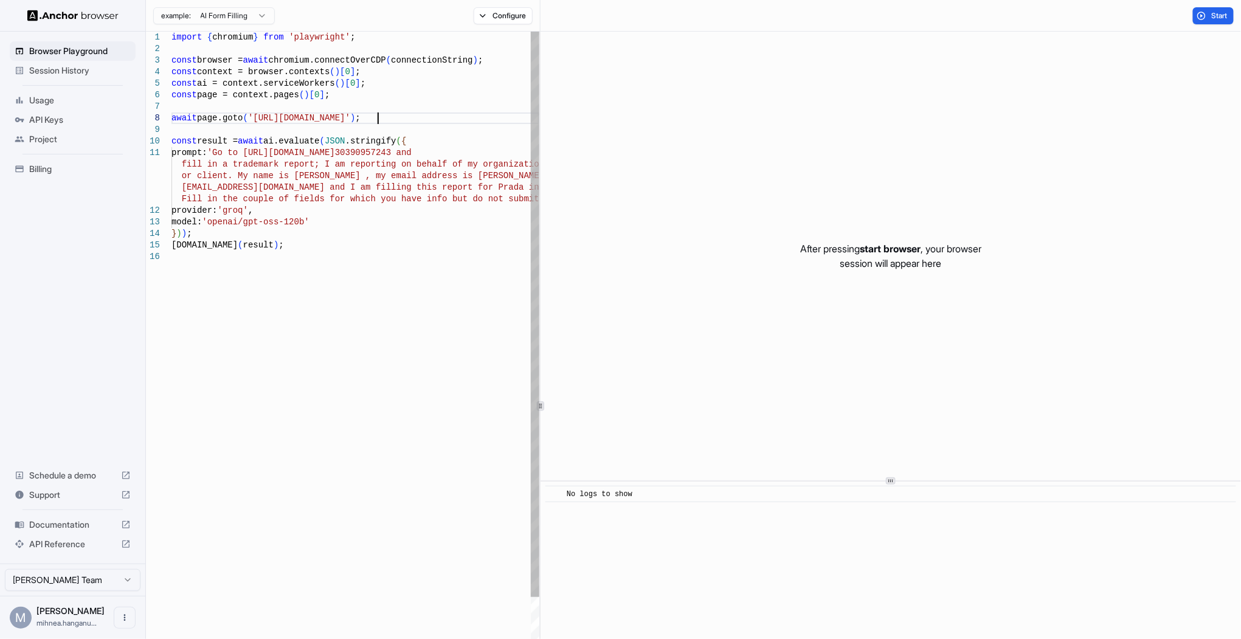
drag, startPoint x: 339, startPoint y: 115, endPoint x: 330, endPoint y: 125, distance: 13.3
click at [339, 115] on div "import { chromium } from 'playwright' ; const browser = await chromium.connectO…" at bounding box center [355, 509] width 368 height 954
click at [174, 118] on div "import { chromium } from 'playwright' ; const browser = await chromium.connectO…" at bounding box center [355, 509] width 368 height 954
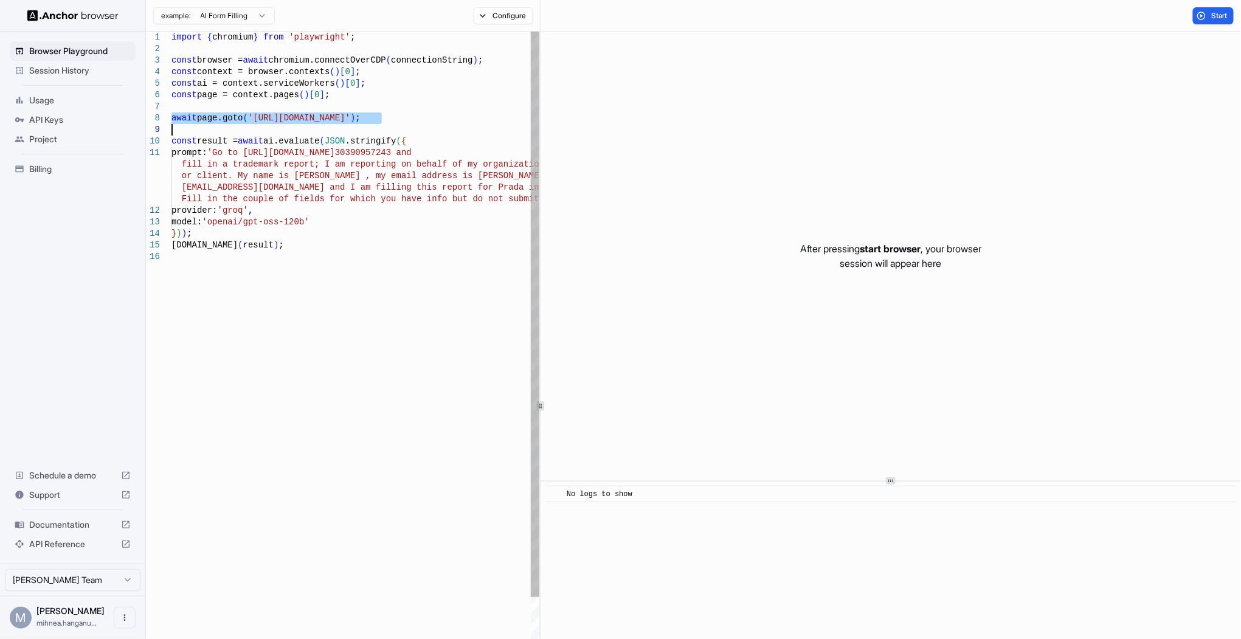
click at [183, 122] on div "import { chromium } from 'playwright' ; const browser = await chromium.connectO…" at bounding box center [355, 509] width 368 height 954
click at [172, 116] on div "import { chromium } from 'playwright' ; const browser = await chromium.connectO…" at bounding box center [355, 509] width 368 height 954
click at [175, 119] on div "import { chromium } from 'playwright' ; const browser = await chromium.connectO…" at bounding box center [355, 509] width 368 height 954
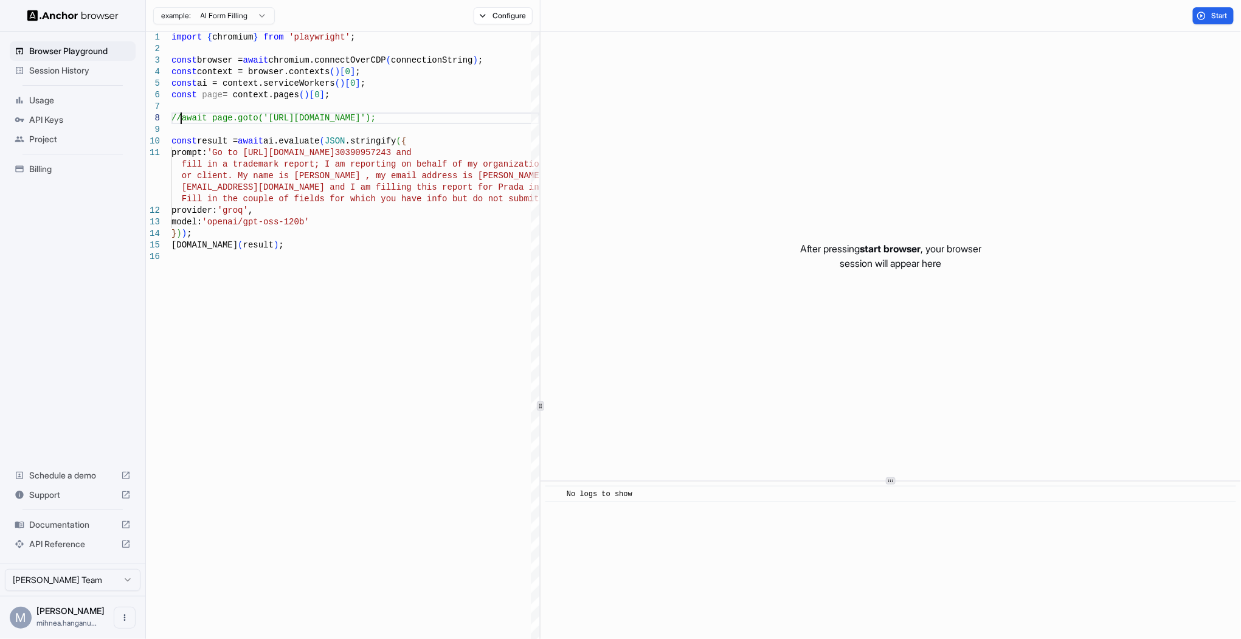
click at [1213, 18] on span "Start" at bounding box center [1219, 16] width 17 height 10
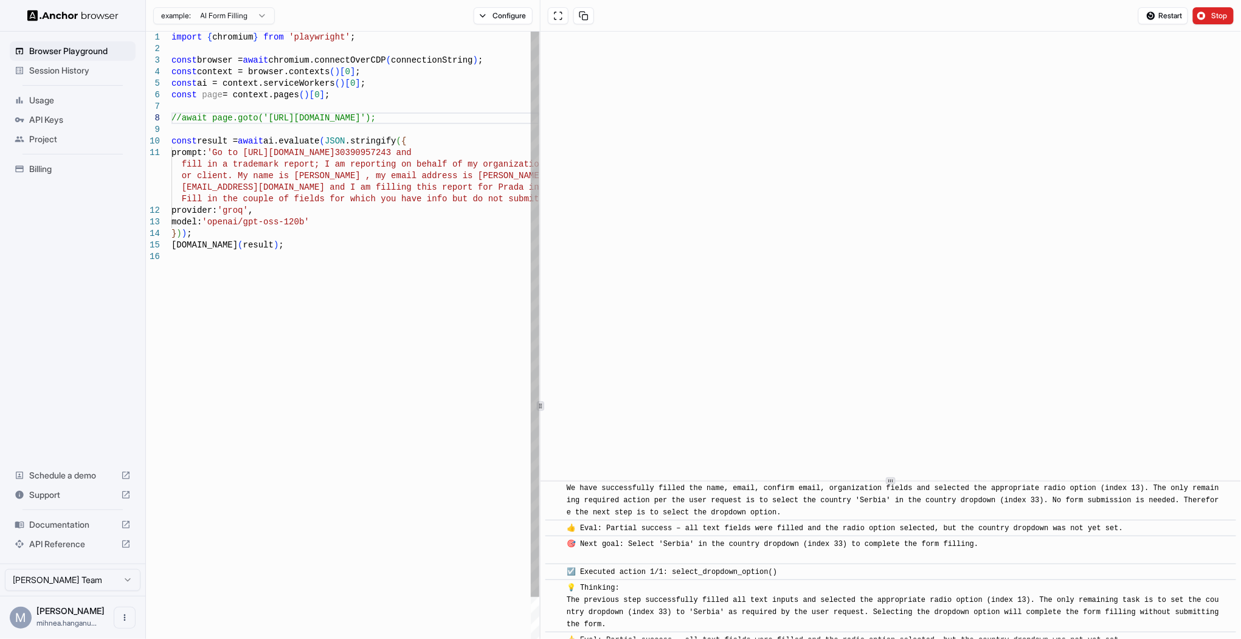
scroll to position [1147, 0]
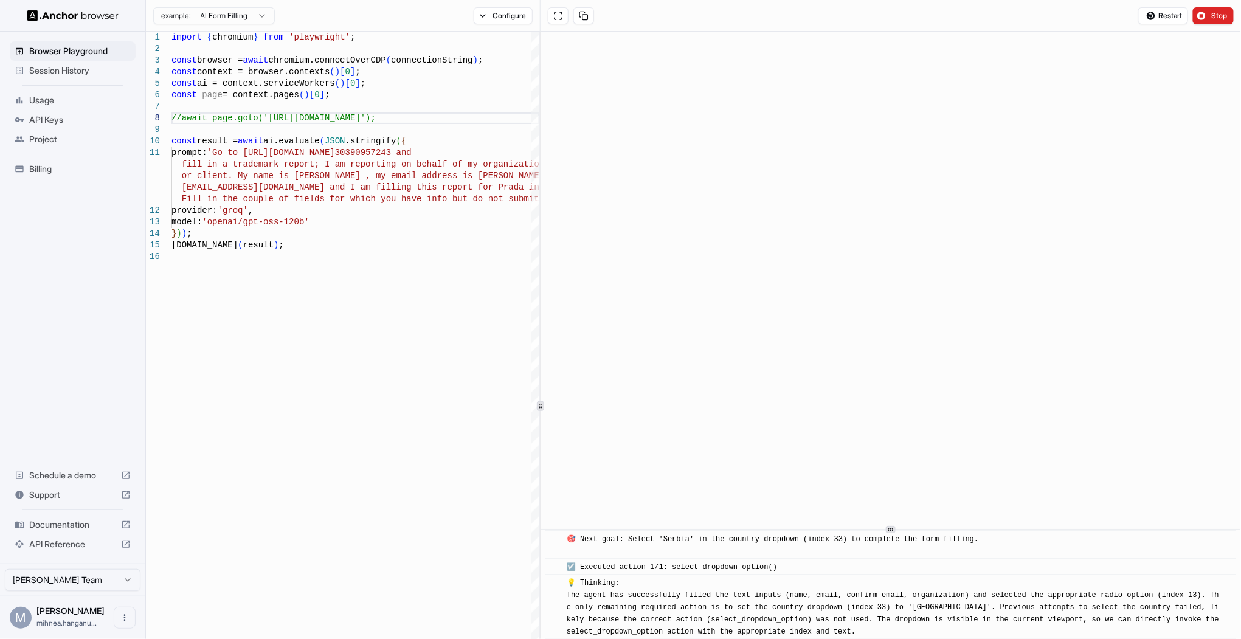
click at [899, 530] on div at bounding box center [891, 530] width 700 height 1
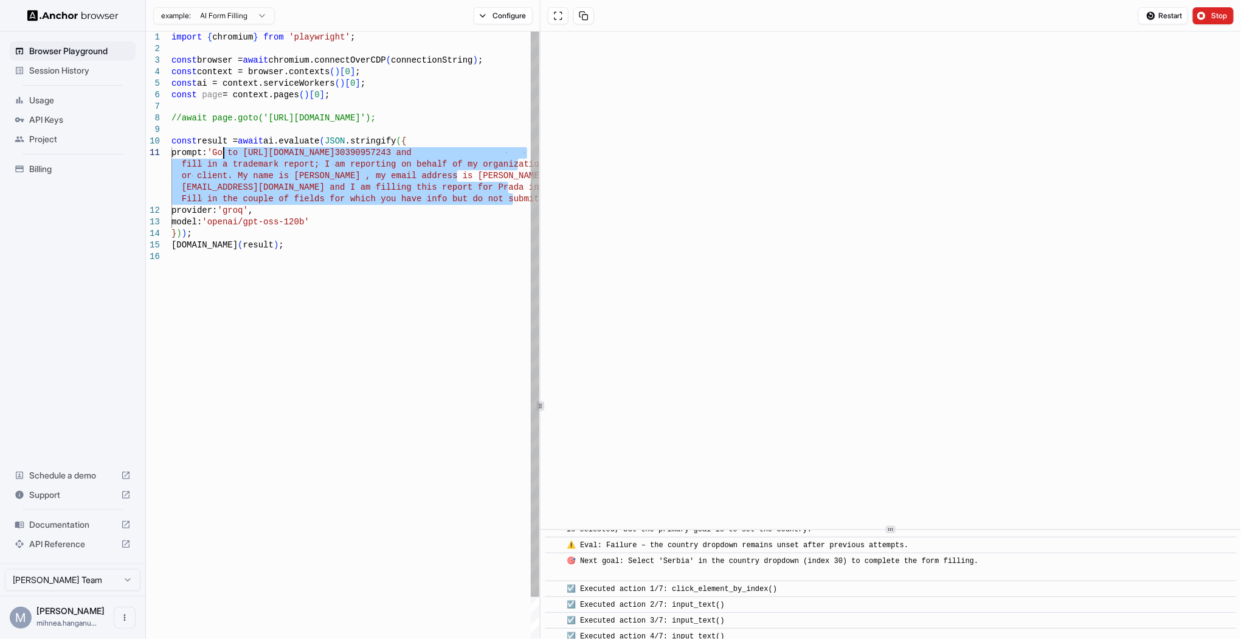
scroll to position [1668, 0]
drag, startPoint x: 512, startPoint y: 200, endPoint x: 224, endPoint y: 151, distance: 291.8
click at [224, 151] on div "import { chromium } from 'playwright' ; const browser = await chromium.connectO…" at bounding box center [355, 509] width 368 height 954
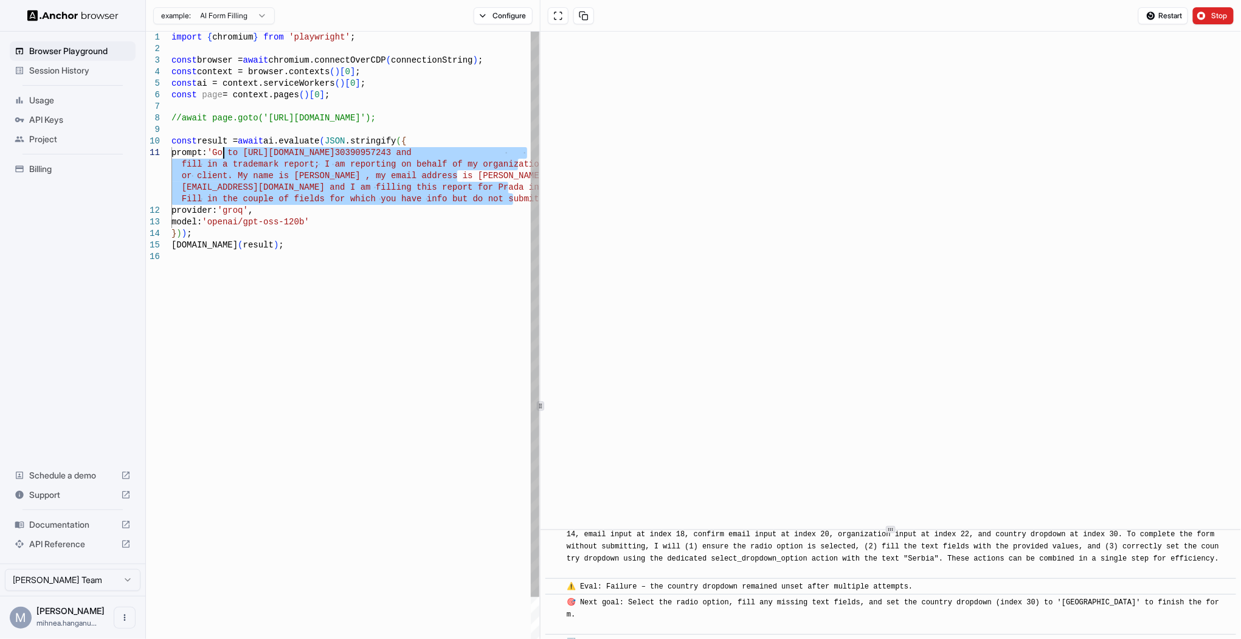
scroll to position [2792, 0]
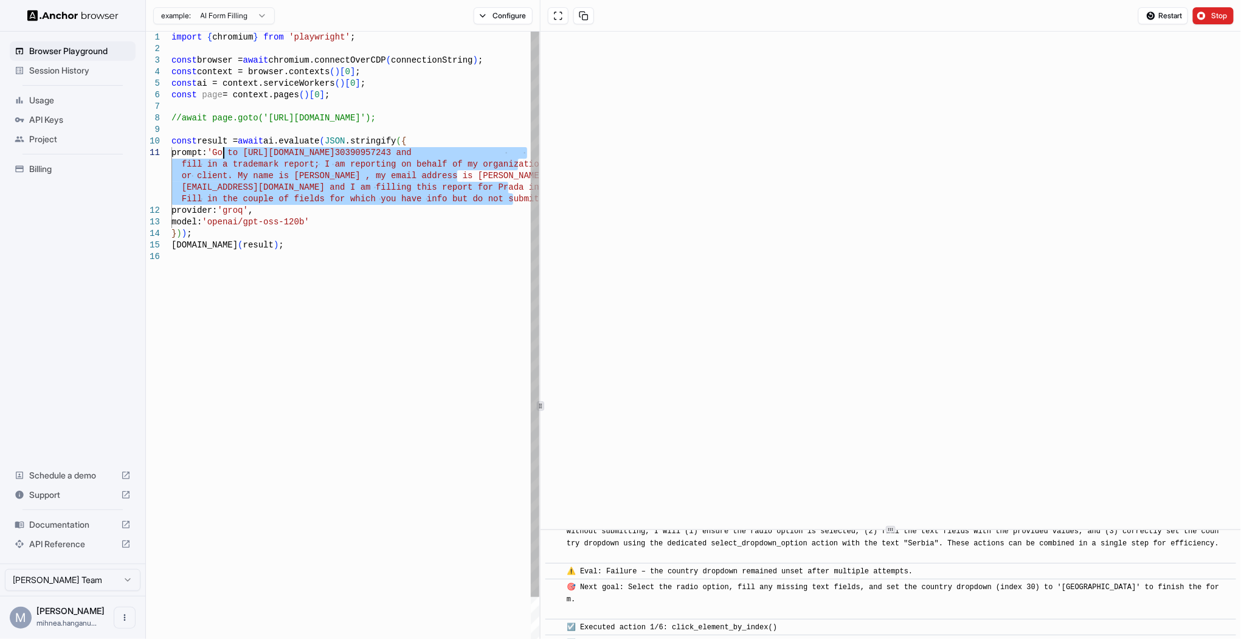
drag, startPoint x: 418, startPoint y: 176, endPoint x: 409, endPoint y: 179, distance: 9.4
click at [418, 176] on div "import { chromium } from 'playwright' ; const browser = await chromium.connectO…" at bounding box center [355, 509] width 368 height 954
click at [377, 184] on div "import { chromium } from 'playwright' ; const browser = await chromium.connectO…" at bounding box center [355, 509] width 368 height 954
click at [407, 162] on div "import { chromium } from 'playwright' ; const browser = await chromium.connectO…" at bounding box center [355, 509] width 368 height 954
click at [338, 177] on div "import { chromium } from 'playwright' ; const browser = await chromium.connectO…" at bounding box center [355, 509] width 368 height 954
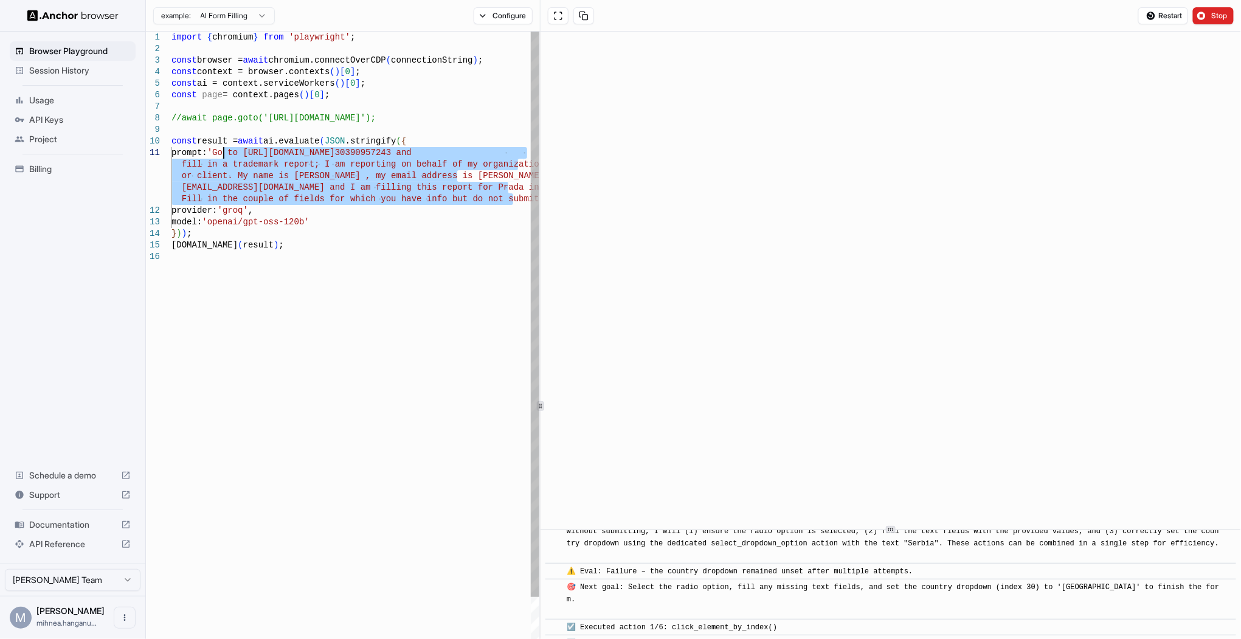
scroll to position [2807, 0]
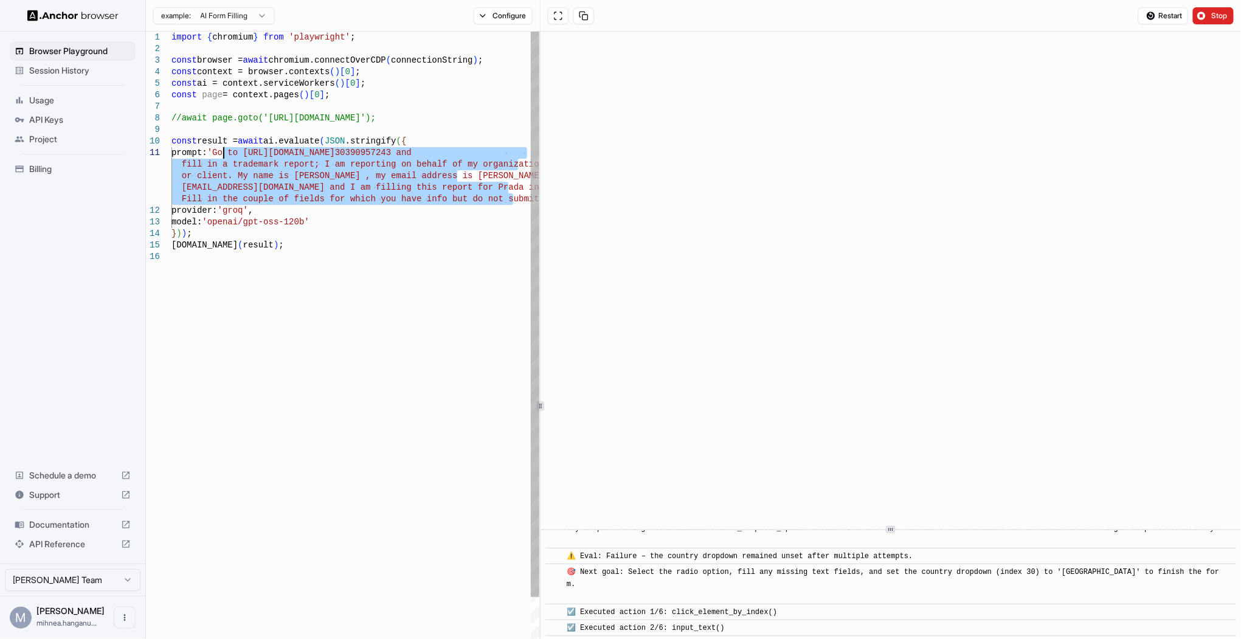
click at [451, 193] on div "import { chromium } from 'playwright' ; const browser = await chromium.connectO…" at bounding box center [355, 509] width 368 height 954
click at [508, 200] on div "import { chromium } from 'playwright' ; const browser = await chromium.connectO…" at bounding box center [355, 509] width 368 height 954
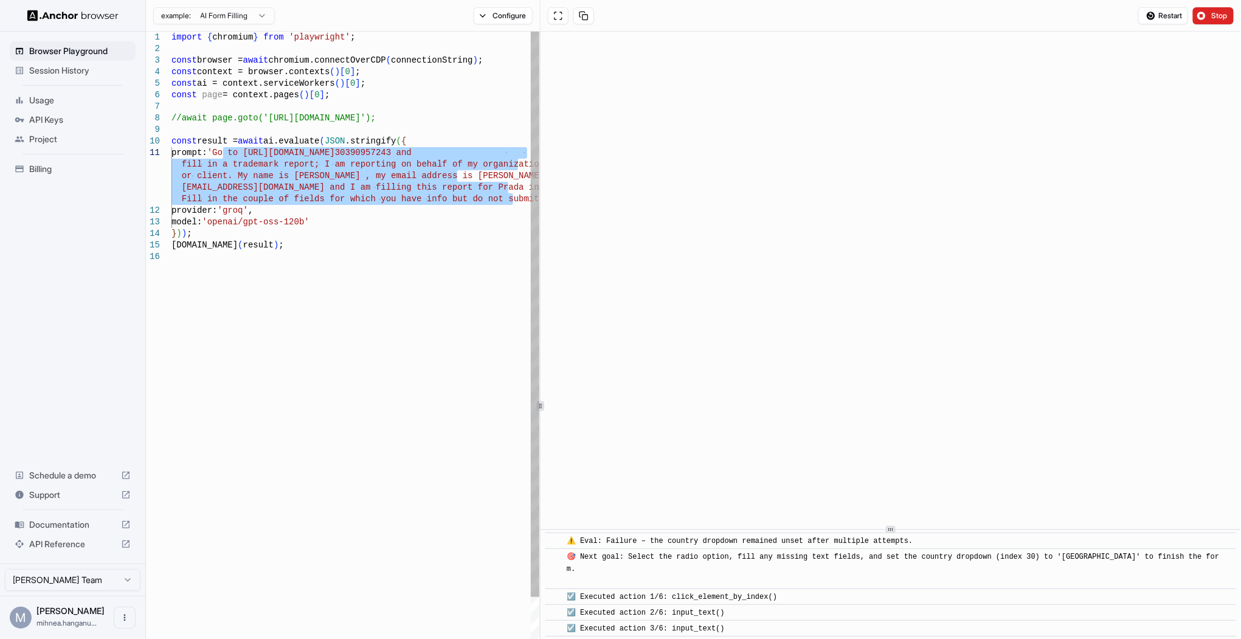
drag, startPoint x: 171, startPoint y: 37, endPoint x: 359, endPoint y: 68, distance: 190.4
click at [359, 68] on div "import { chromium } from 'playwright' ; const browser = await chromium.connectO…" at bounding box center [355, 509] width 368 height 954
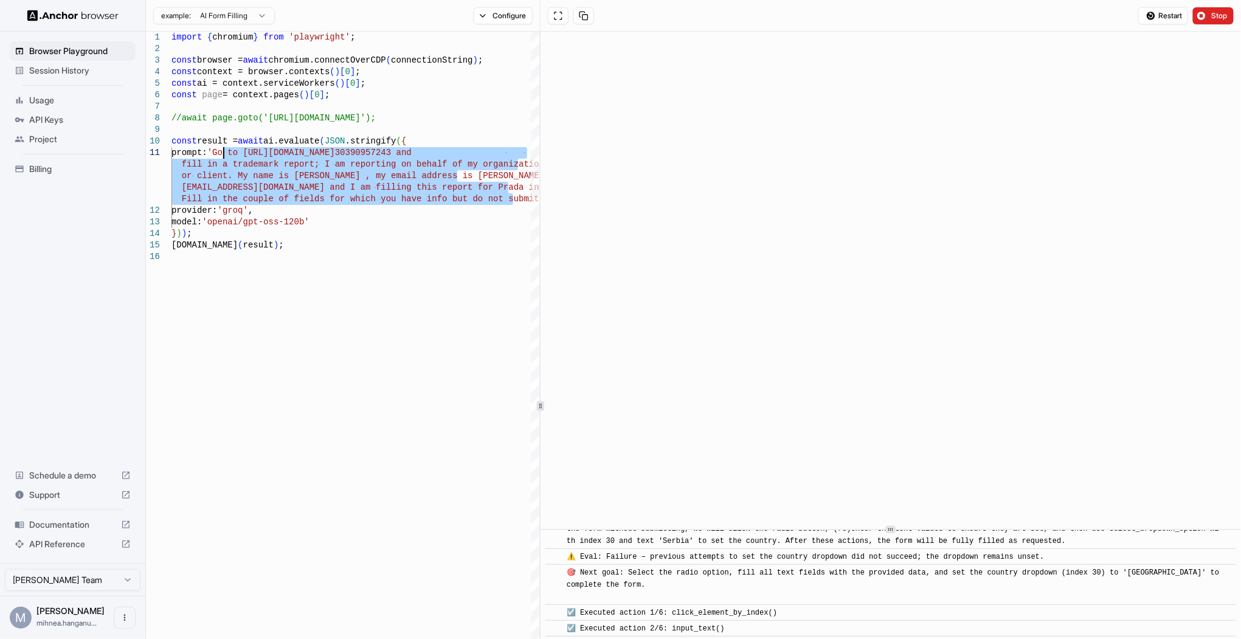
scroll to position [3392, 0]
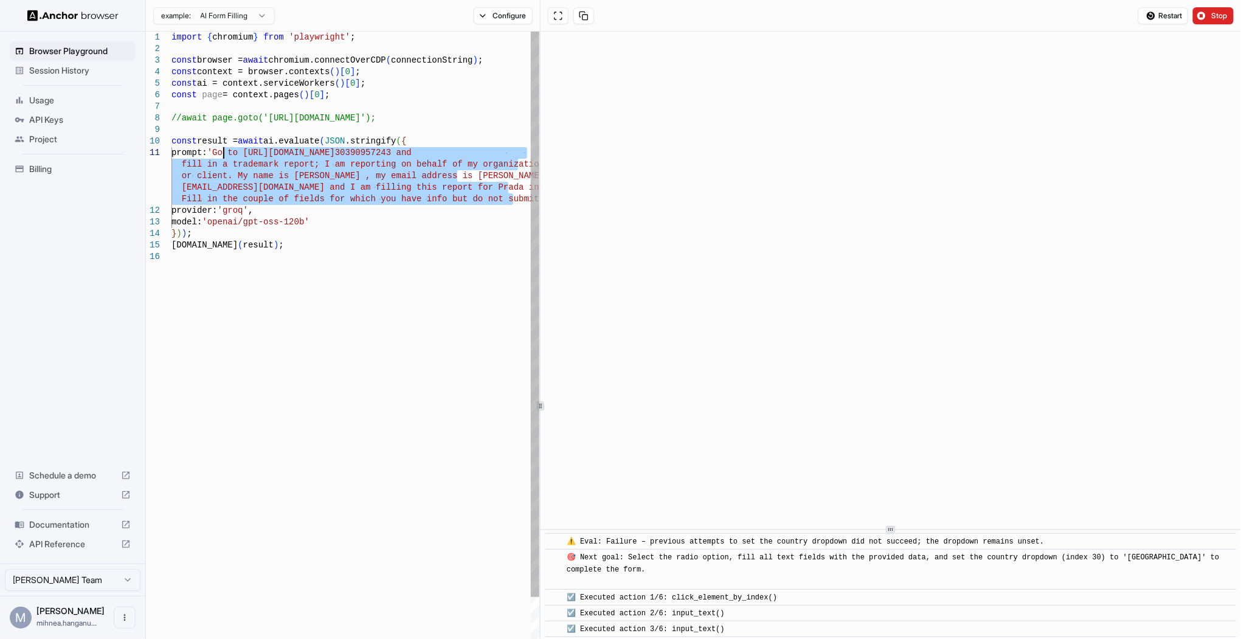
click at [321, 196] on div "import { chromium } from 'playwright' ; const browser = await chromium.connectO…" at bounding box center [355, 509] width 368 height 954
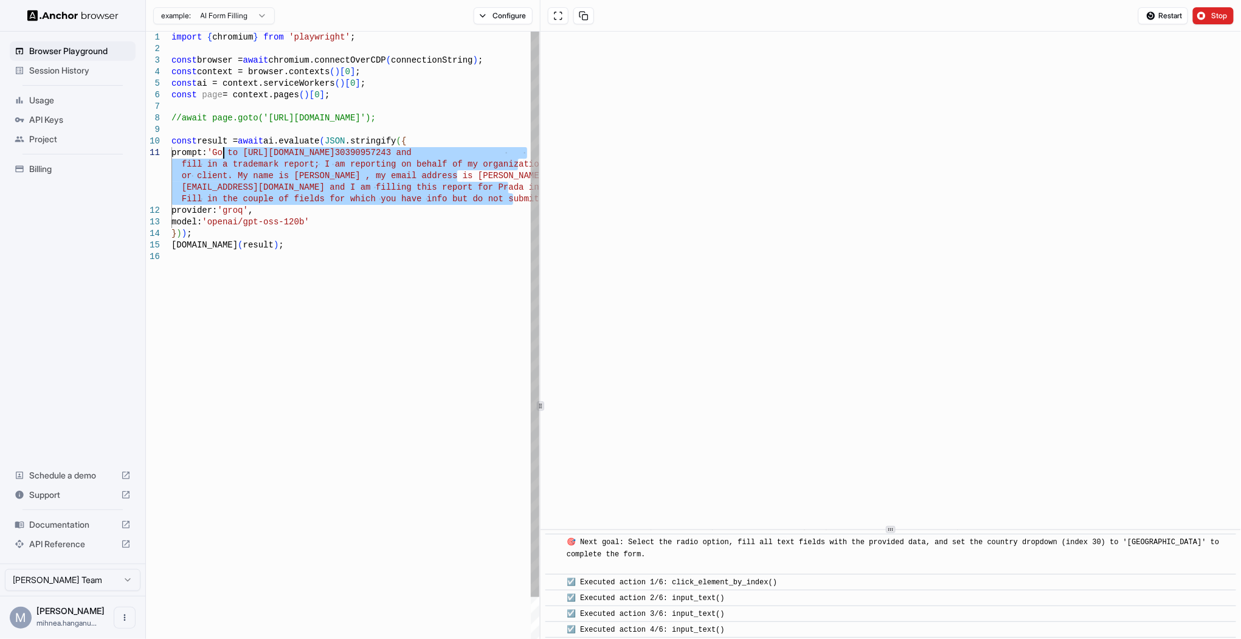
click at [507, 192] on div "import { chromium } from 'playwright' ; const browser = await chromium.connectO…" at bounding box center [355, 509] width 368 height 954
click at [511, 200] on div "import { chromium } from 'playwright' ; const browser = await chromium.connectO…" at bounding box center [355, 509] width 368 height 954
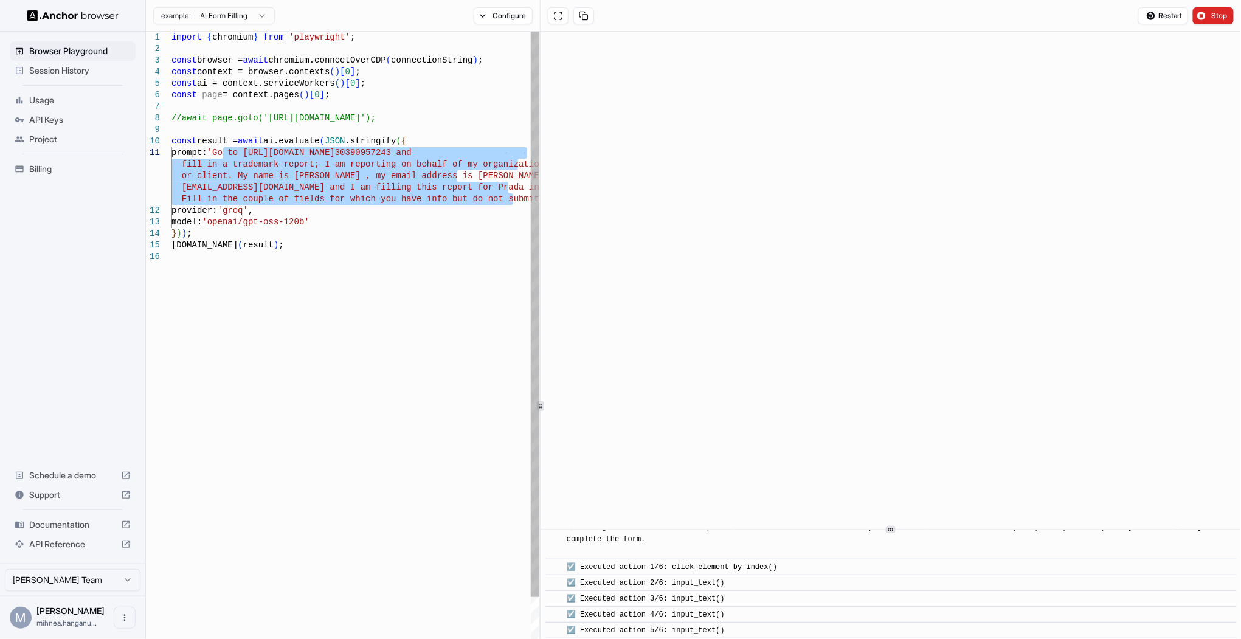
click at [401, 186] on div "import { chromium } from 'playwright' ; const browser = await chromium.connectO…" at bounding box center [355, 509] width 368 height 954
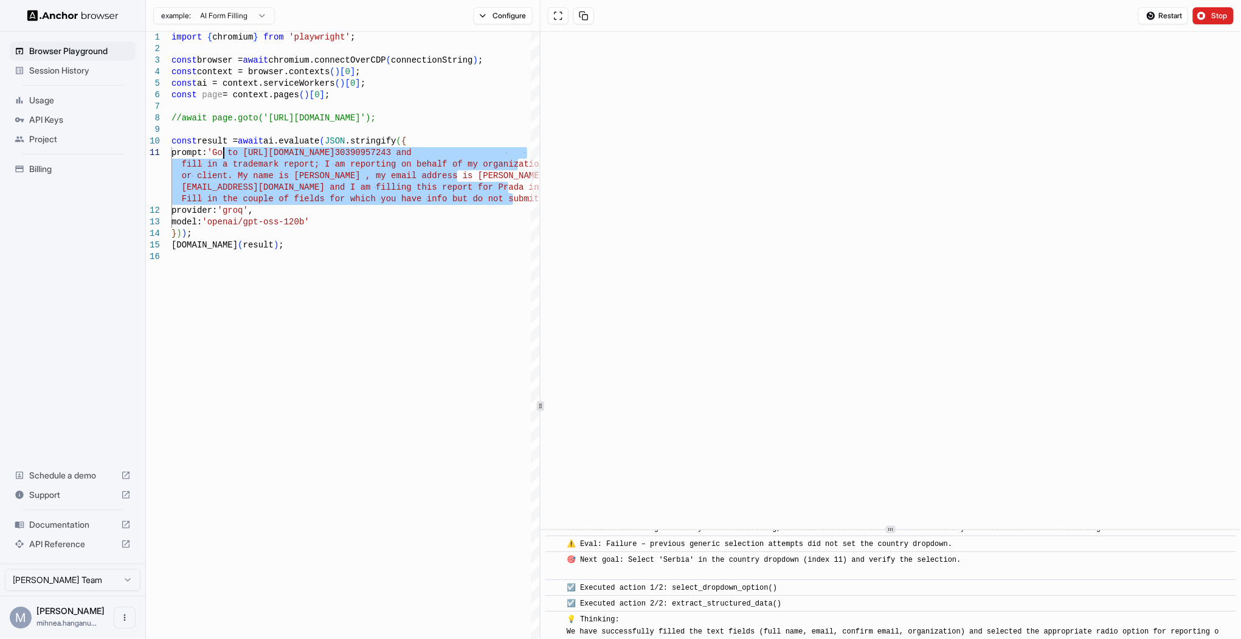
scroll to position [6068, 0]
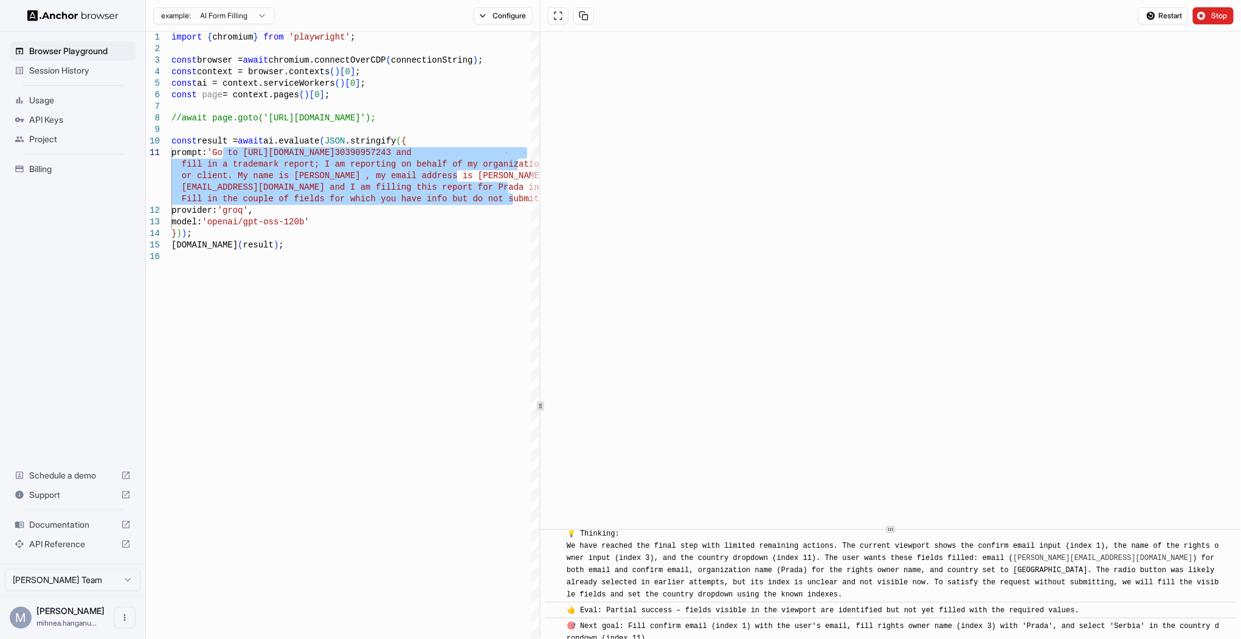
click at [102, 229] on div "Browser Playground Session History Usage API Keys Project Billing Schedule a de…" at bounding box center [72, 298] width 145 height 532
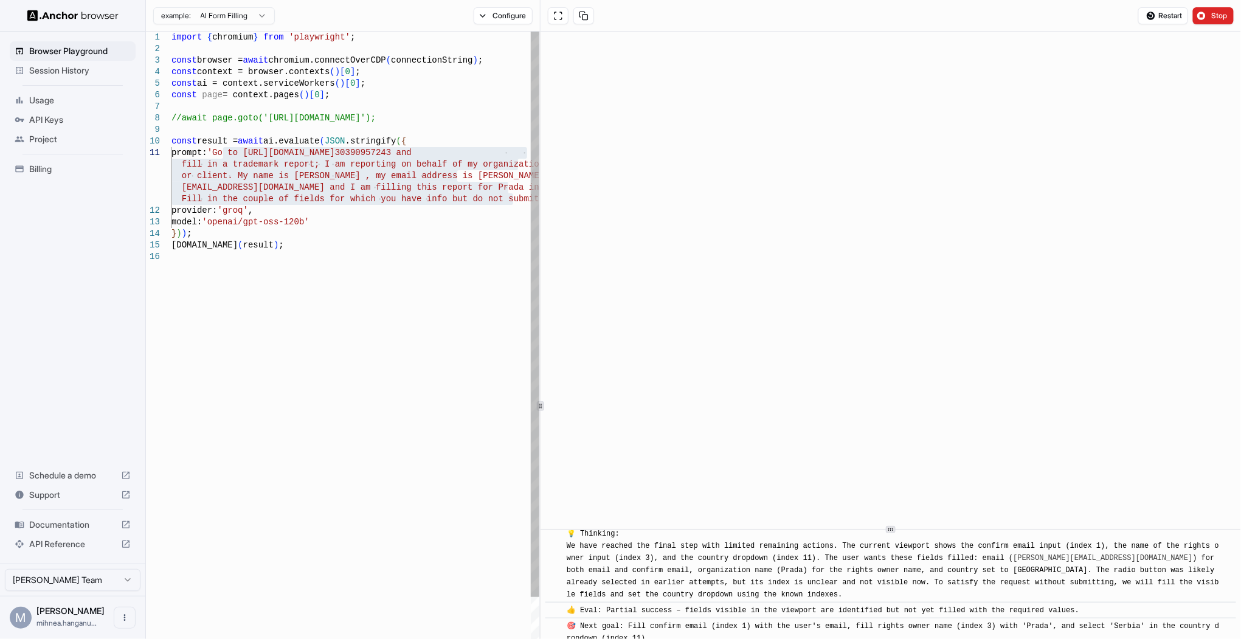
click at [360, 209] on div "import { chromium } from 'playwright' ; const browser = await chromium.connectO…" at bounding box center [355, 509] width 368 height 954
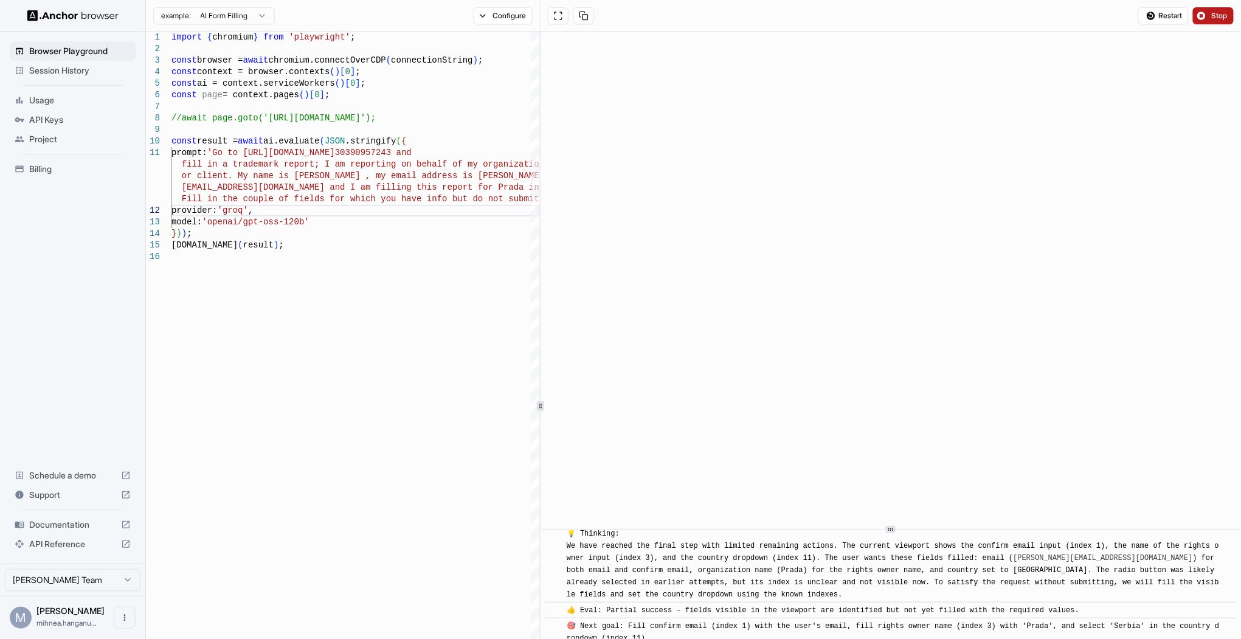
click at [1203, 16] on button "Stop" at bounding box center [1213, 15] width 41 height 17
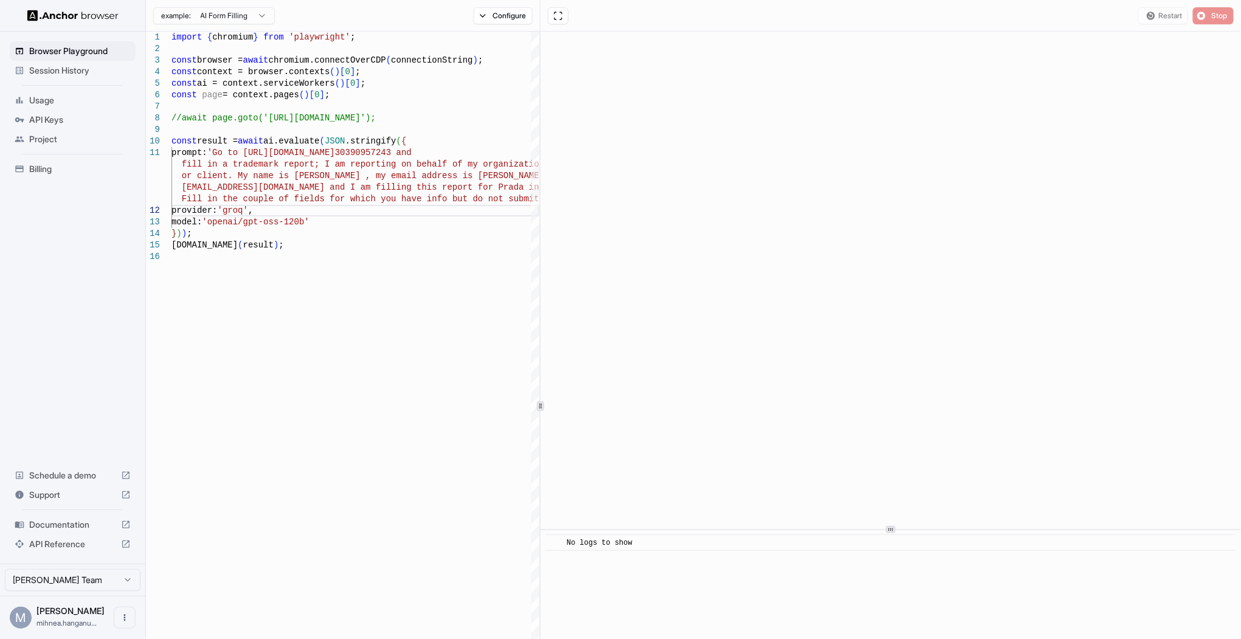
scroll to position [0, 0]
click at [493, 12] on button "Configure" at bounding box center [503, 15] width 59 height 17
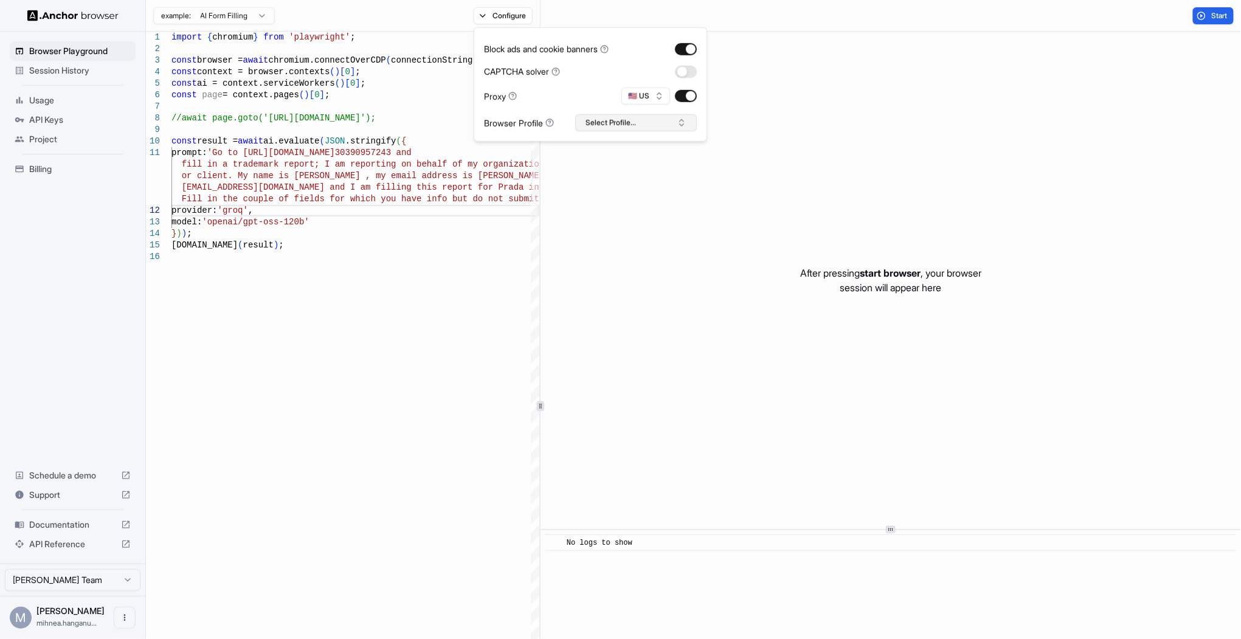
click at [662, 122] on button "Select Profile..." at bounding box center [636, 122] width 122 height 17
click at [804, 159] on div "After pressing start browser , your browser session will appear here" at bounding box center [891, 280] width 700 height 497
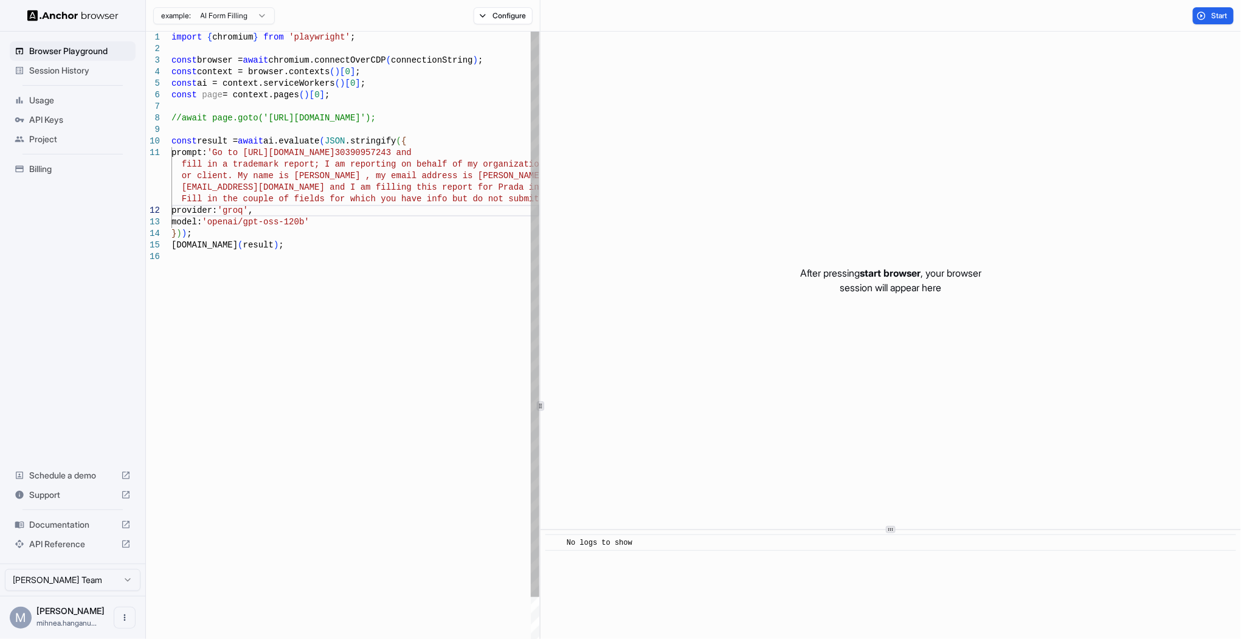
scroll to position [81, 0]
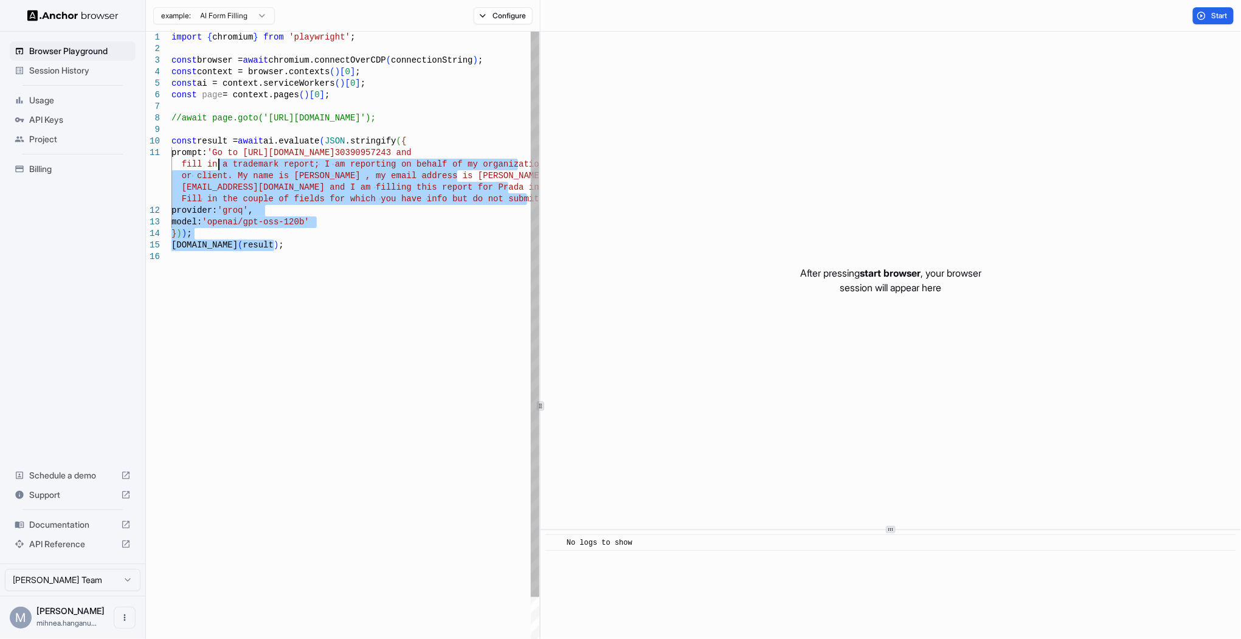
type textarea "**********"
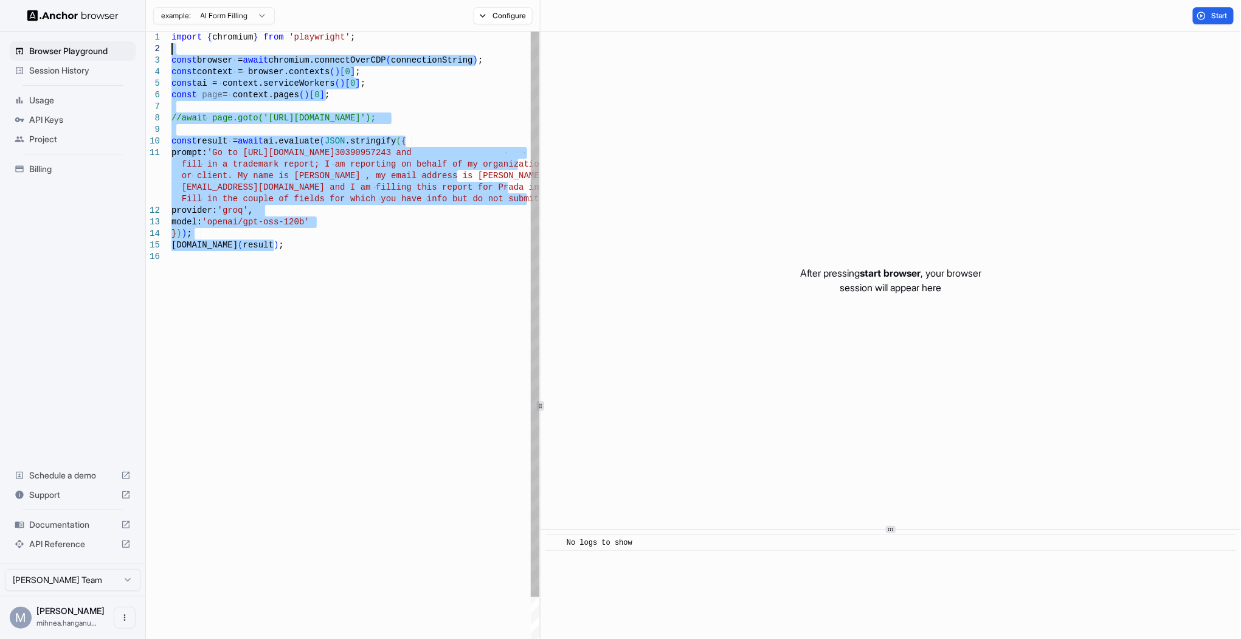
drag, startPoint x: 366, startPoint y: 297, endPoint x: 146, endPoint y: 33, distance: 343.6
click at [171, 33] on div "import { chromium } from 'playwright' ; const browser = await chromium.connectO…" at bounding box center [355, 509] width 368 height 954
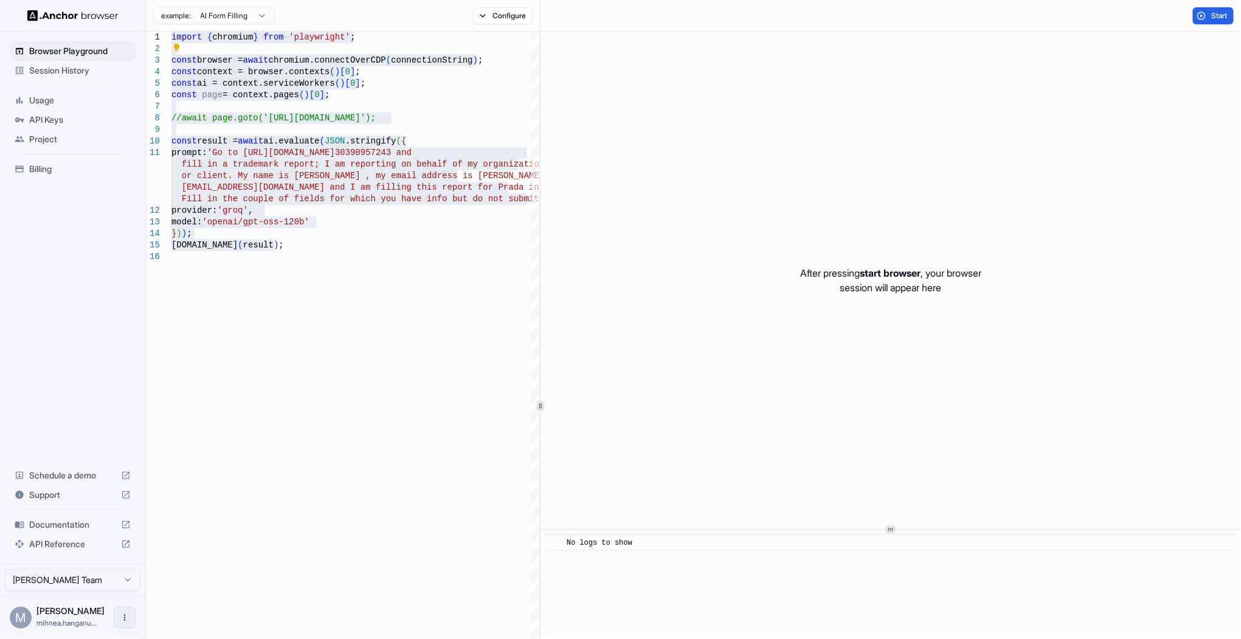
click at [120, 614] on icon "Open menu" at bounding box center [125, 618] width 10 height 10
click at [231, 440] on div at bounding box center [620, 319] width 1241 height 639
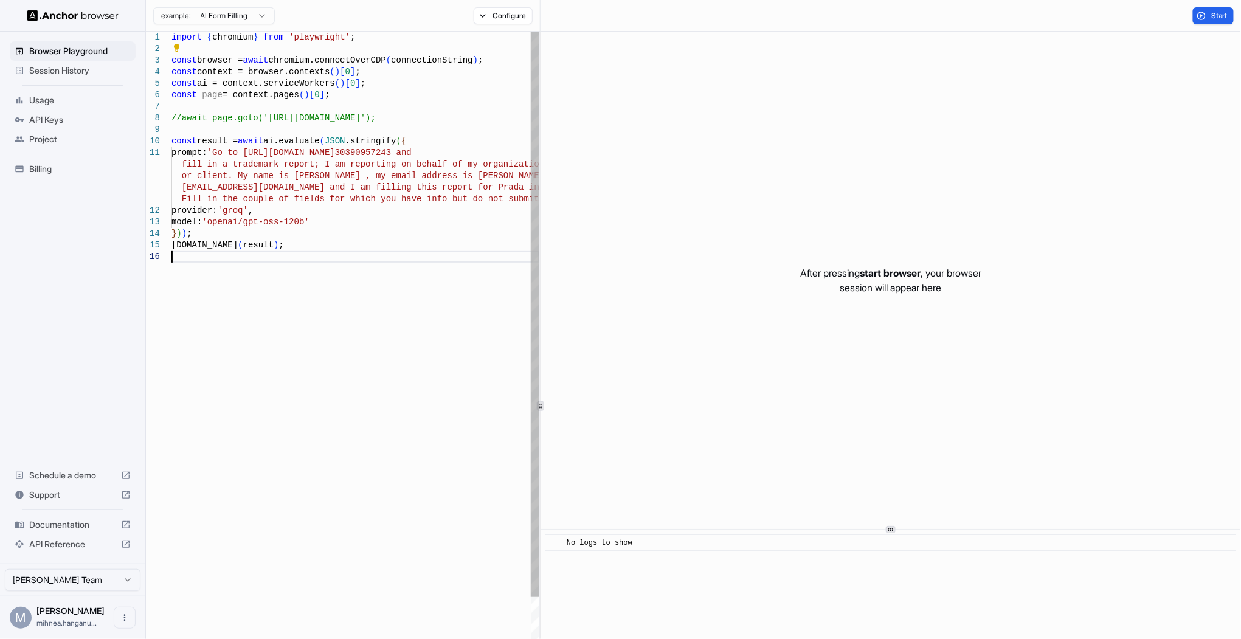
click at [321, 271] on div "import { chromium } from 'playwright' ; const browser = await chromium.connectO…" at bounding box center [355, 509] width 368 height 954
type textarea "**********"
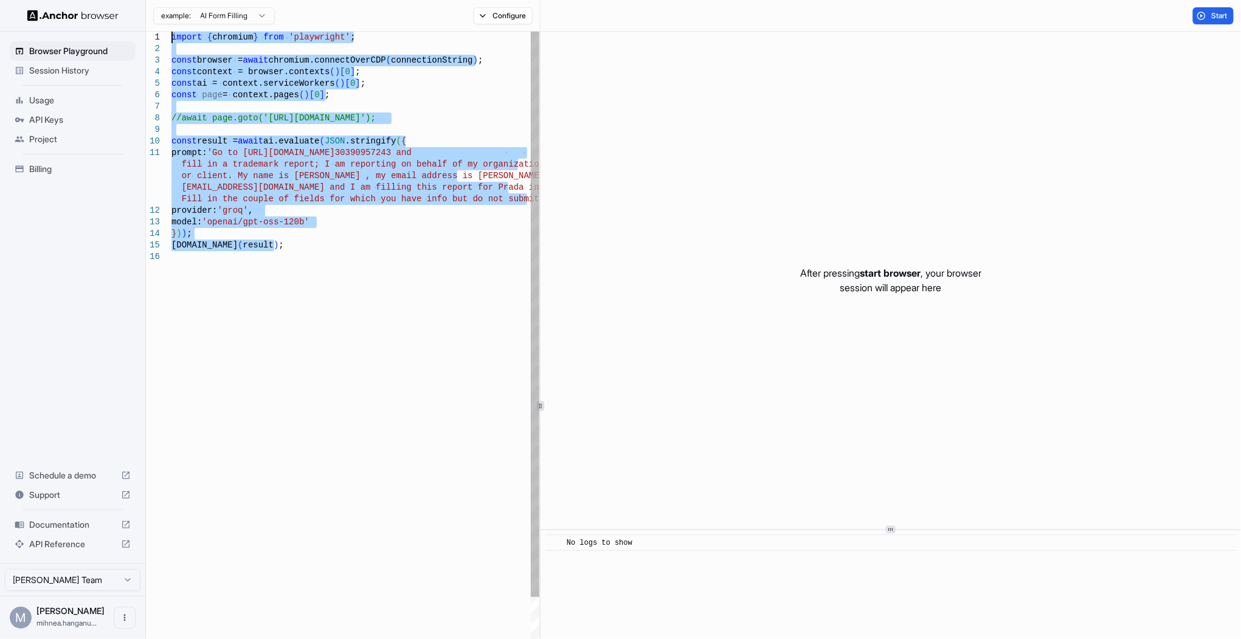
drag, startPoint x: 329, startPoint y: 266, endPoint x: 165, endPoint y: 31, distance: 286.1
click at [171, 32] on div "import { chromium } from 'playwright' ; const browser = await chromium.connectO…" at bounding box center [355, 509] width 368 height 954
